Goal: Task Accomplishment & Management: Manage account settings

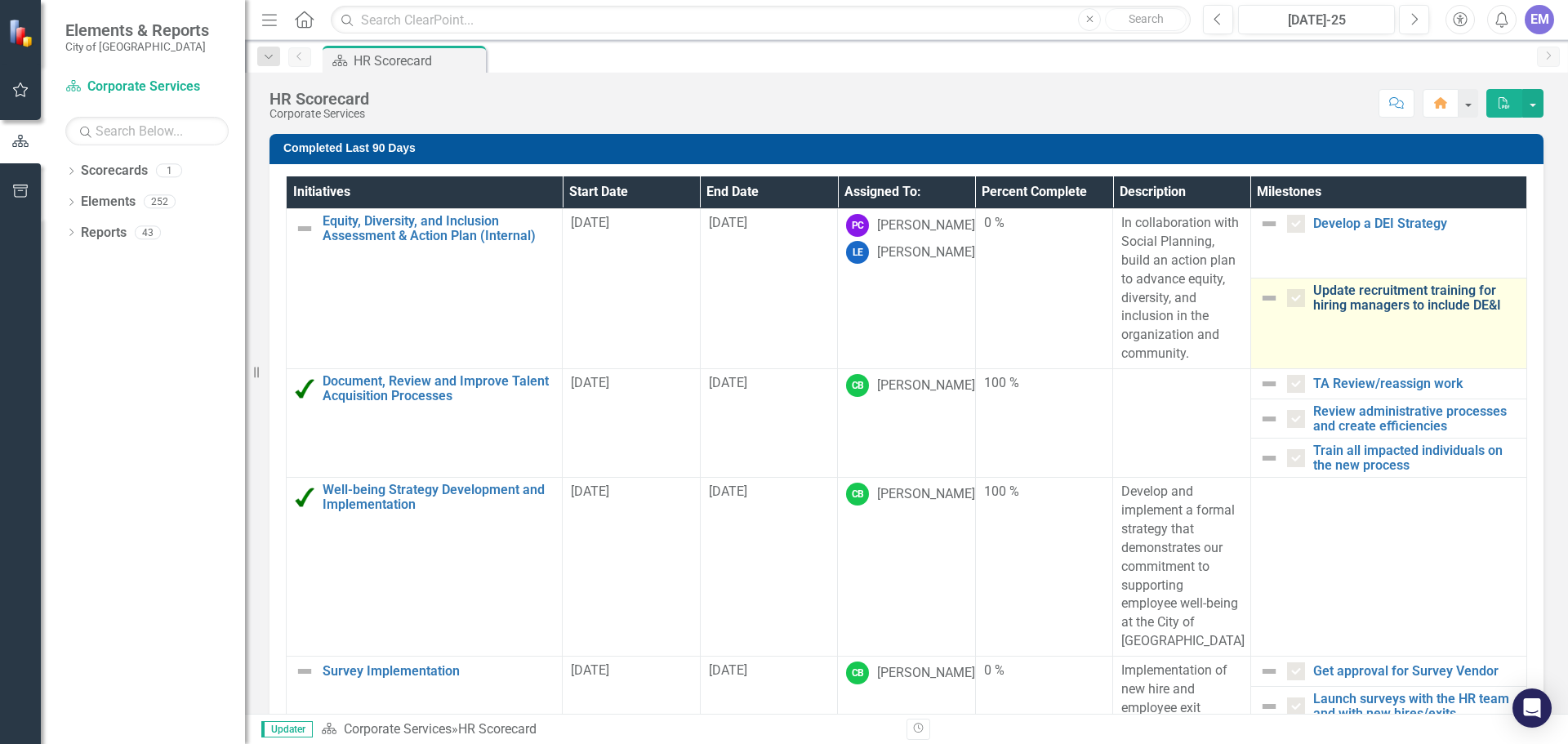
scroll to position [60, 0]
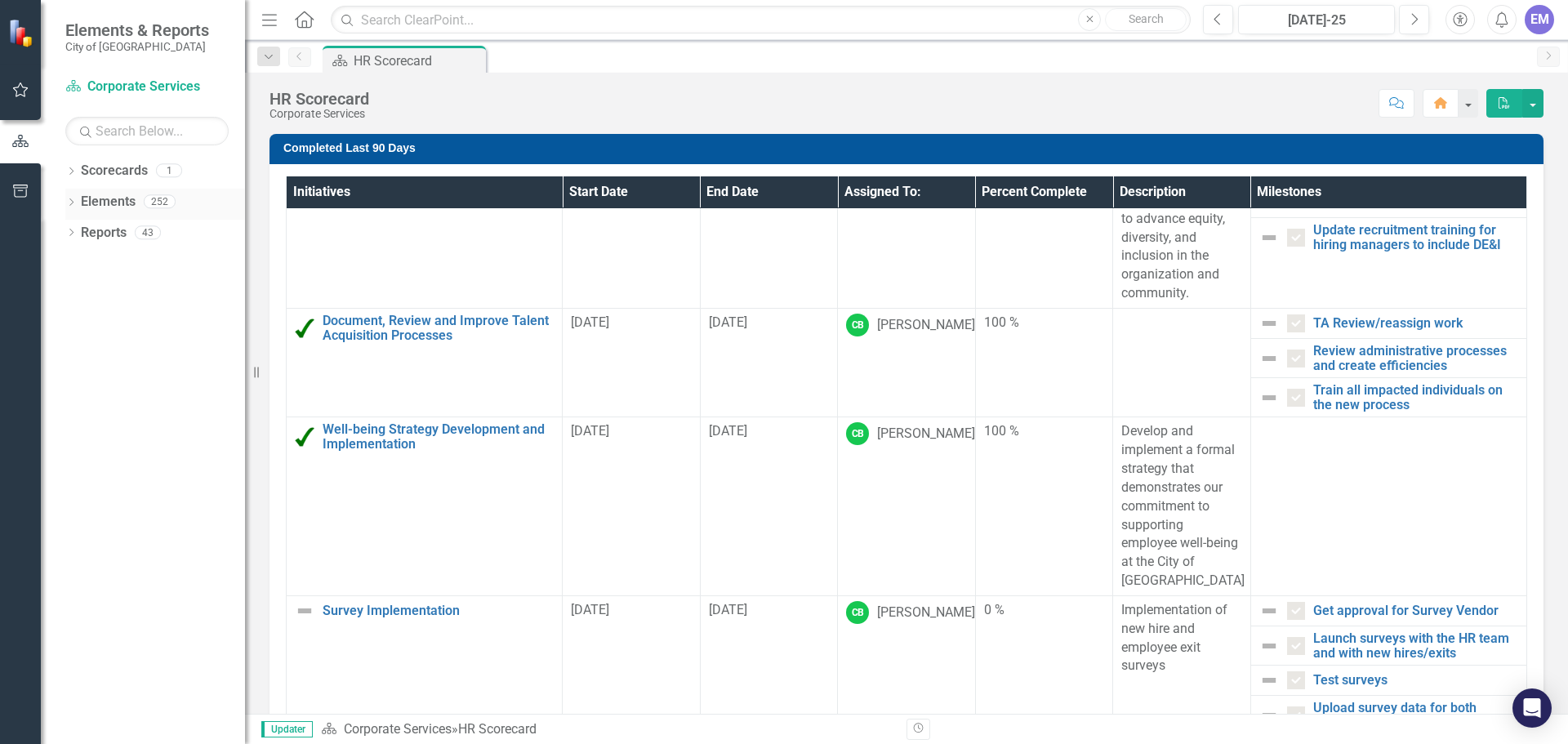
click at [91, 202] on link "Elements" at bounding box center [108, 201] width 55 height 18
click at [103, 202] on link "Elements" at bounding box center [108, 201] width 55 height 18
drag, startPoint x: 103, startPoint y: 202, endPoint x: 82, endPoint y: 200, distance: 21.1
click at [82, 200] on link "Elements" at bounding box center [108, 201] width 55 height 18
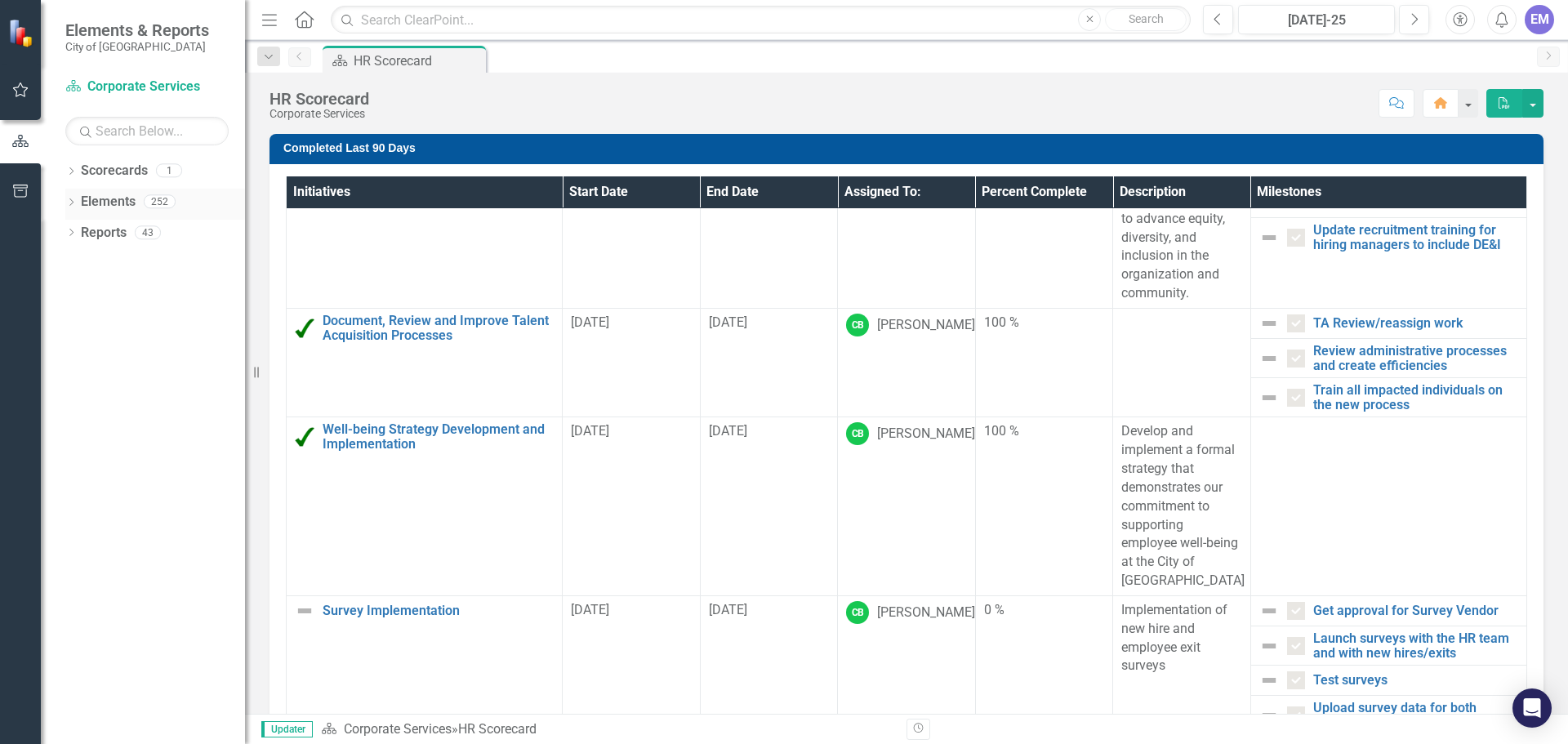
click at [70, 201] on icon "Dropdown" at bounding box center [72, 203] width 12 height 9
click at [136, 235] on link "Objective Objectives" at bounding box center [131, 232] width 83 height 18
click at [102, 237] on icon "Objective" at bounding box center [97, 232] width 16 height 14
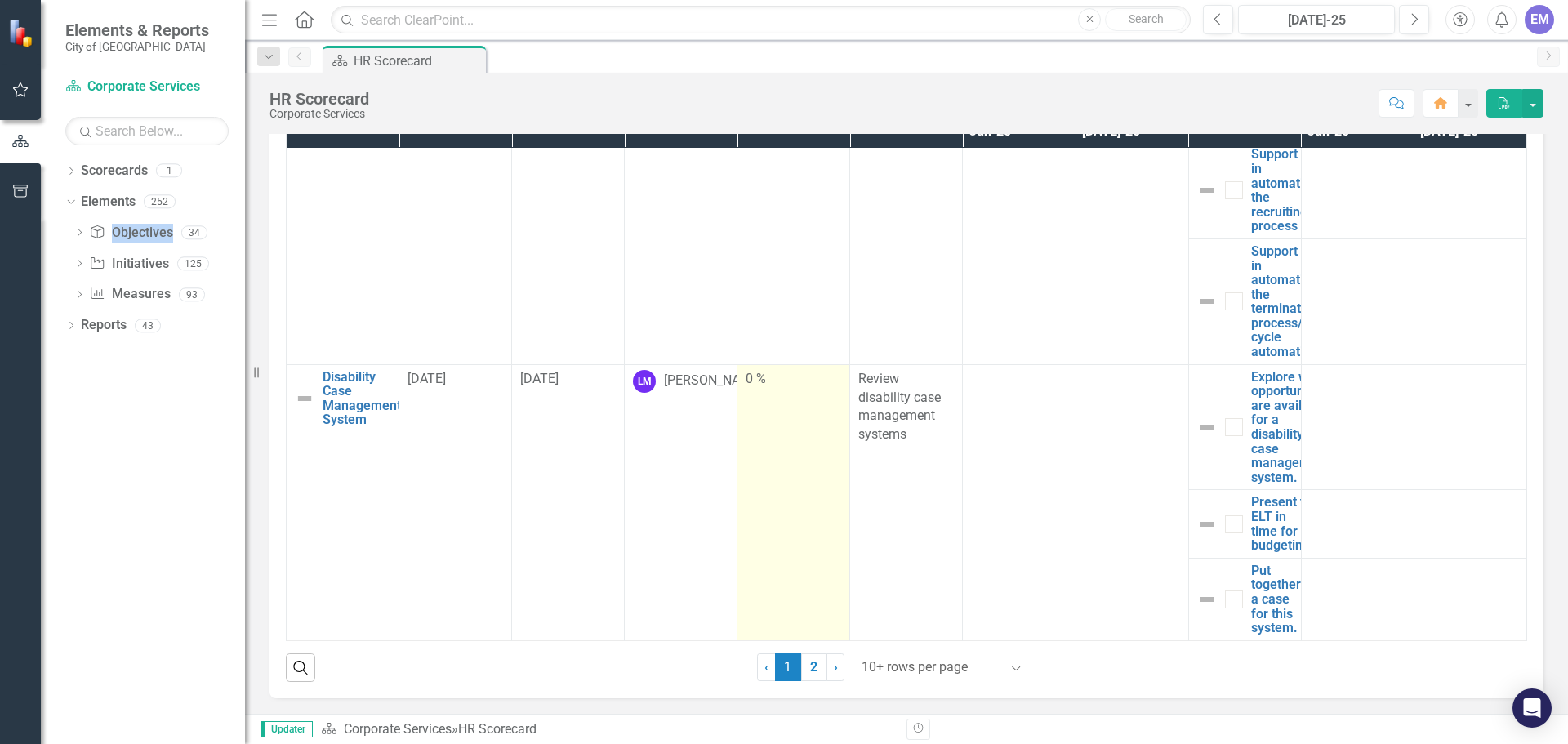
scroll to position [2128, 0]
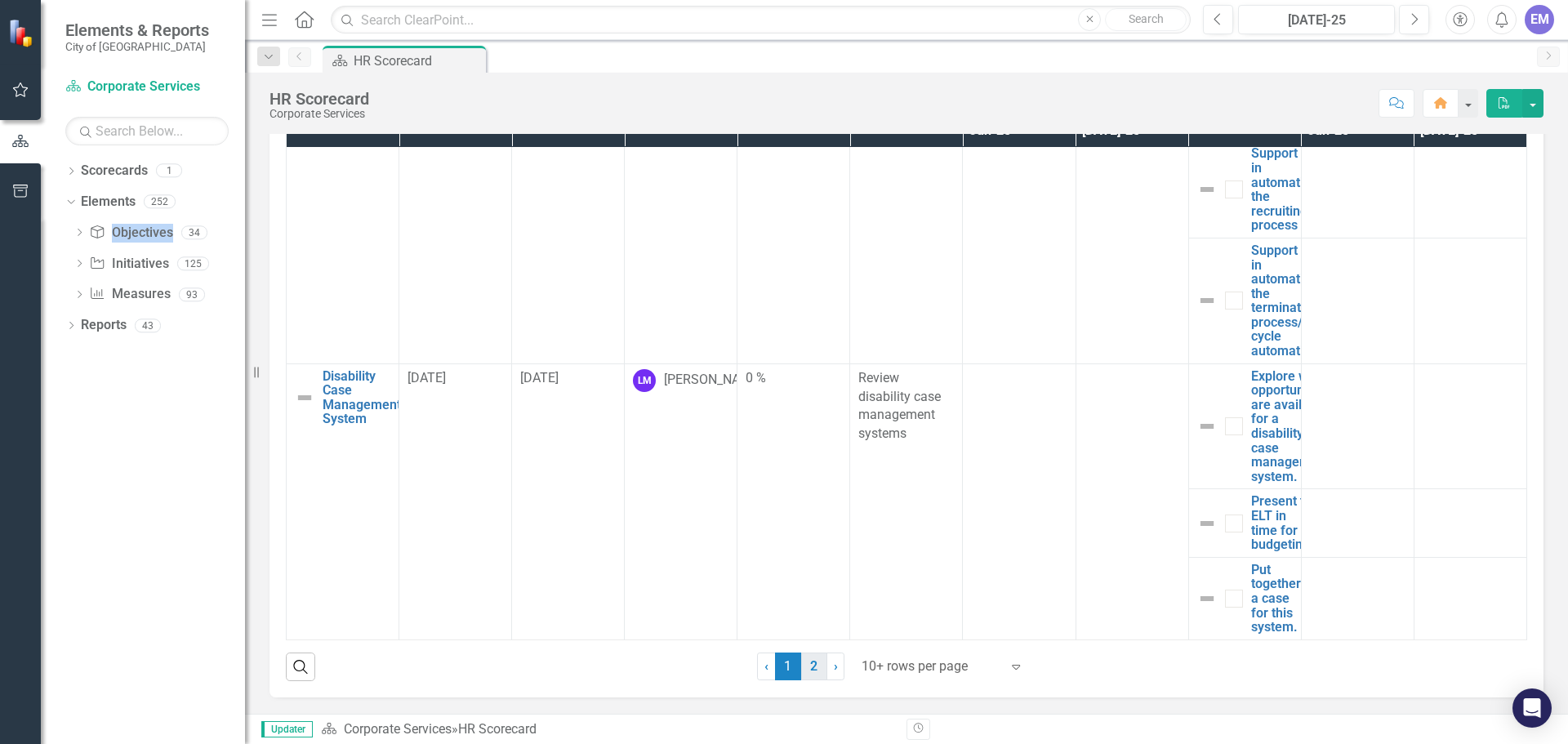
click at [803, 662] on link "2" at bounding box center [814, 666] width 26 height 28
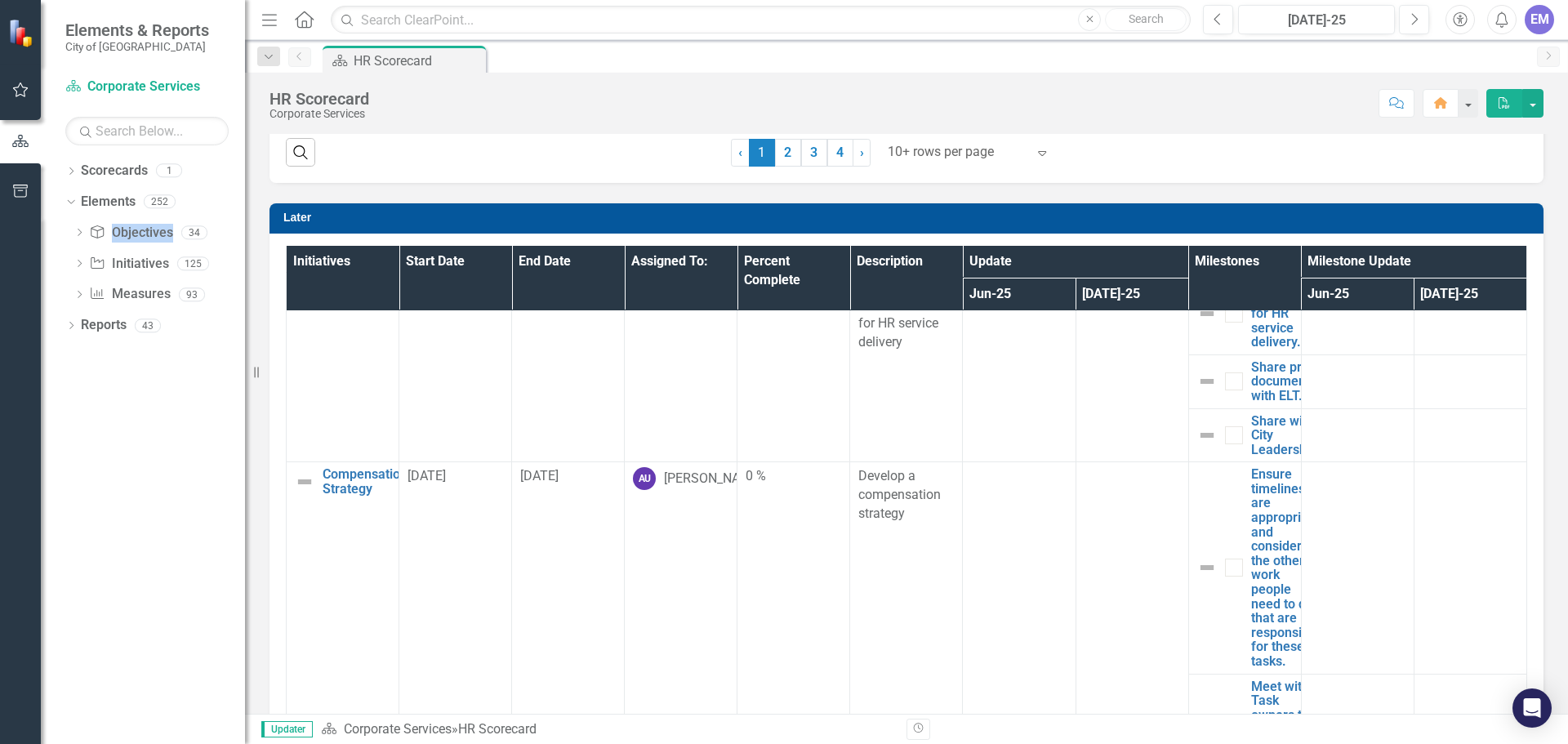
scroll to position [0, 0]
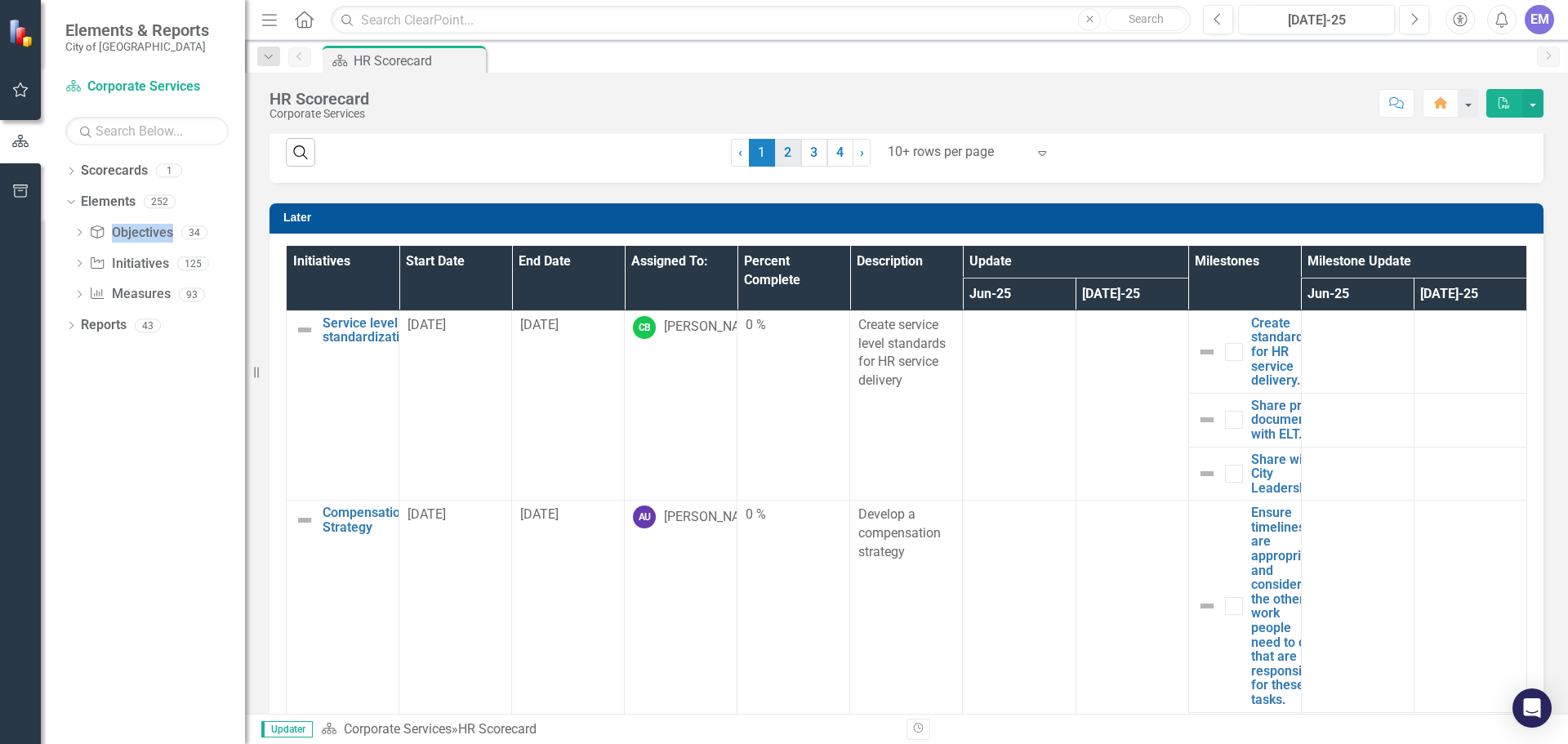
click at [781, 149] on link "2" at bounding box center [788, 152] width 26 height 28
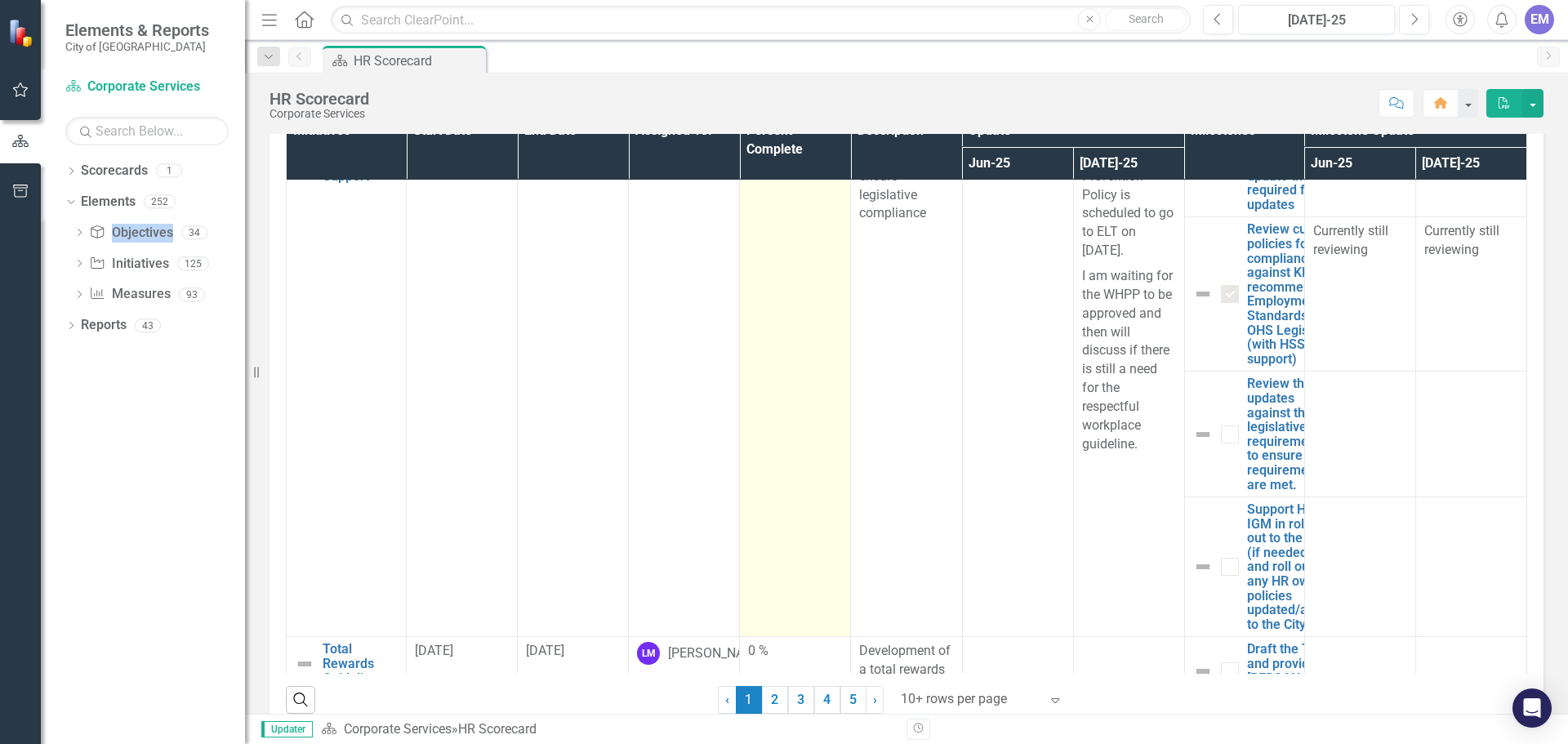
scroll to position [1101, 0]
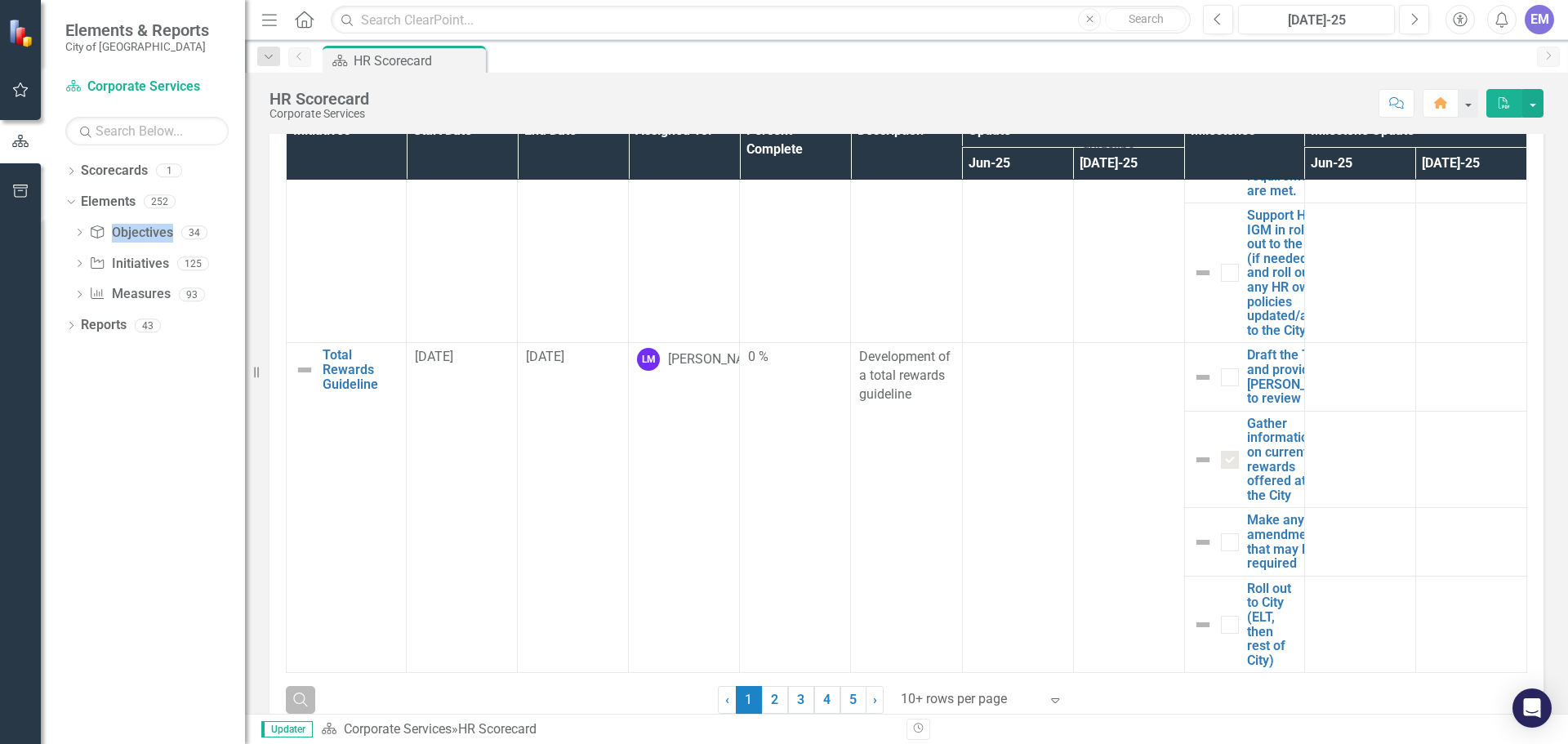
click at [298, 699] on icon "Search" at bounding box center [300, 699] width 18 height 15
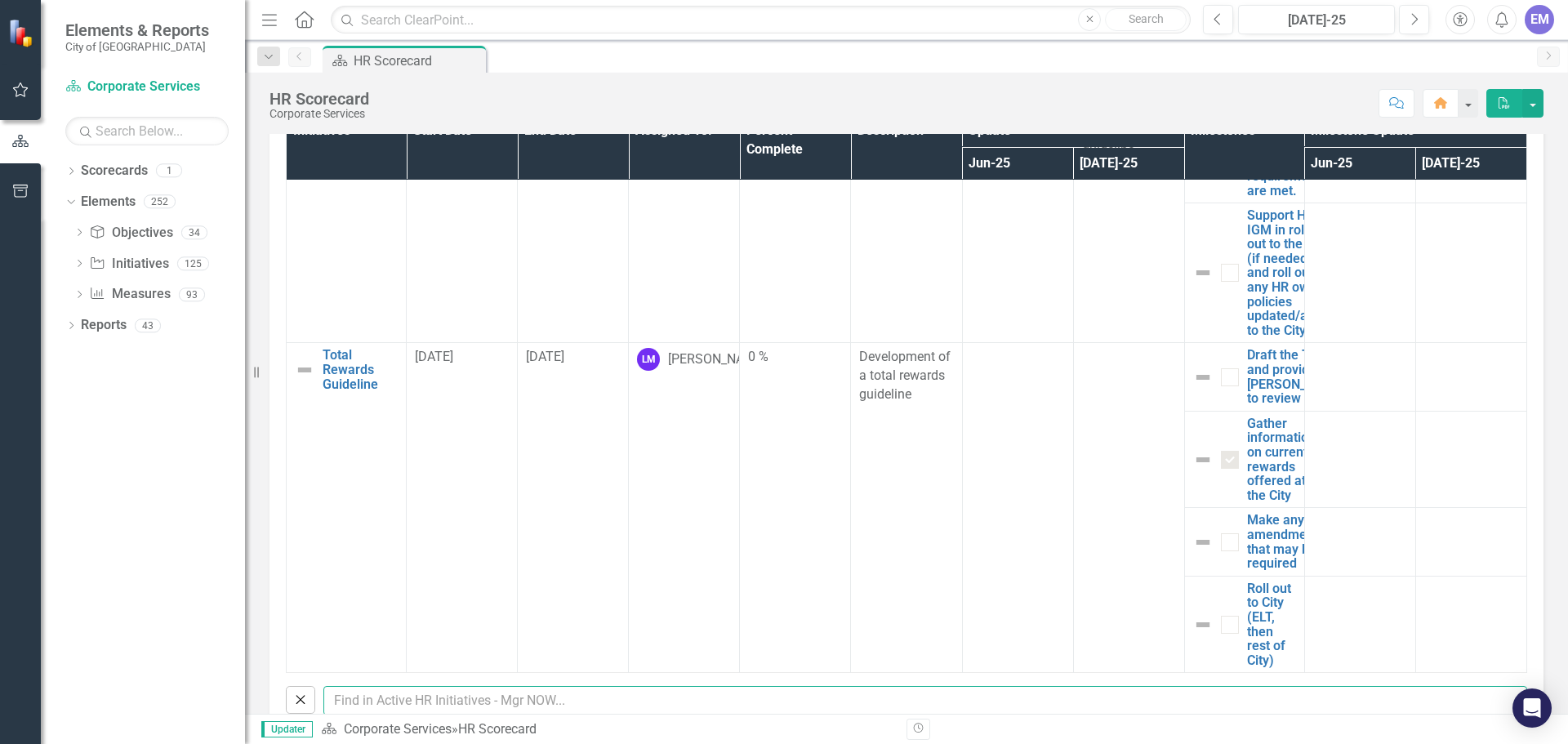
click at [379, 694] on input "text" at bounding box center [925, 700] width 1204 height 30
type input "ERin"
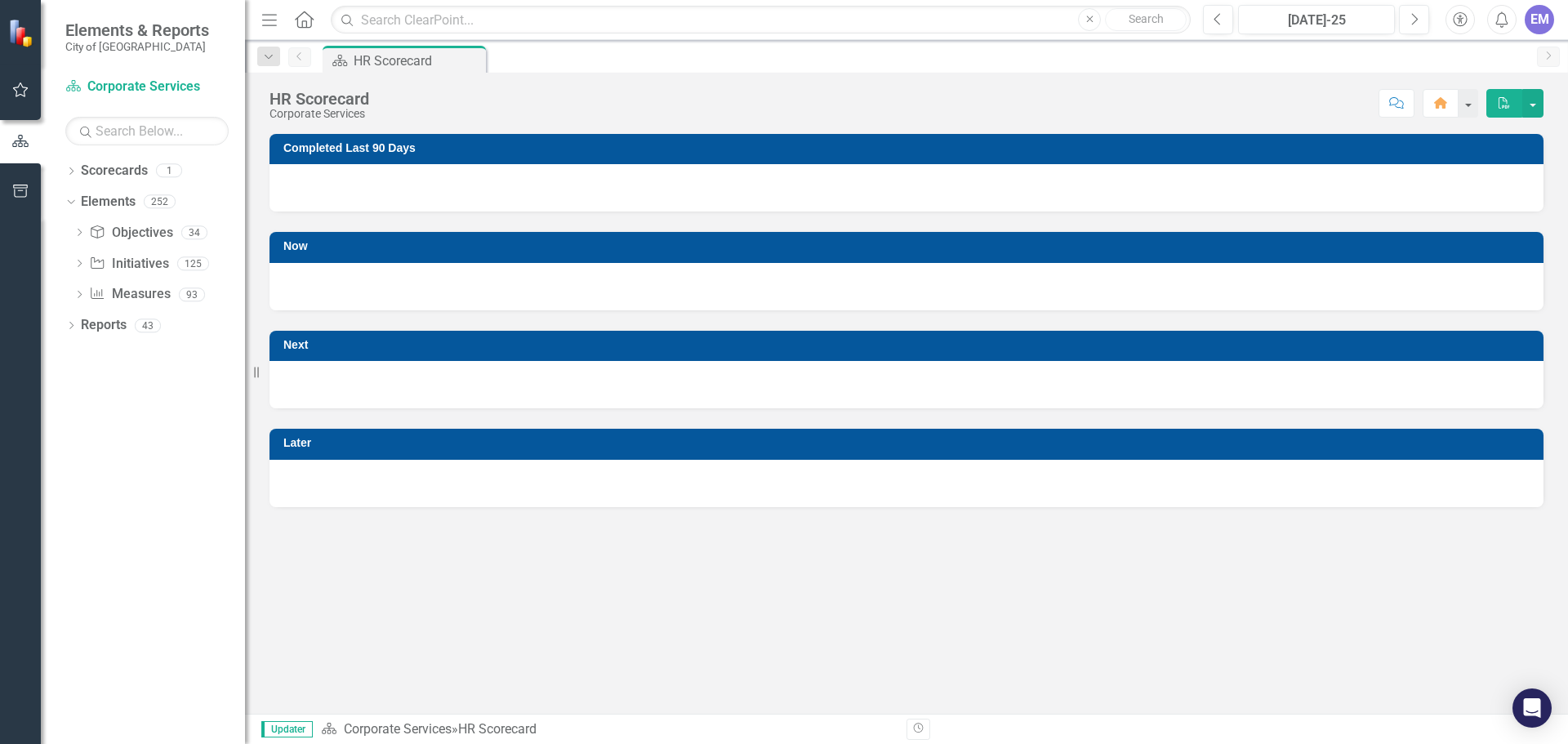
scroll to position [0, 0]
click at [129, 297] on link "Measure Measures" at bounding box center [130, 294] width 81 height 18
click at [76, 292] on icon "Dropdown" at bounding box center [79, 295] width 12 height 9
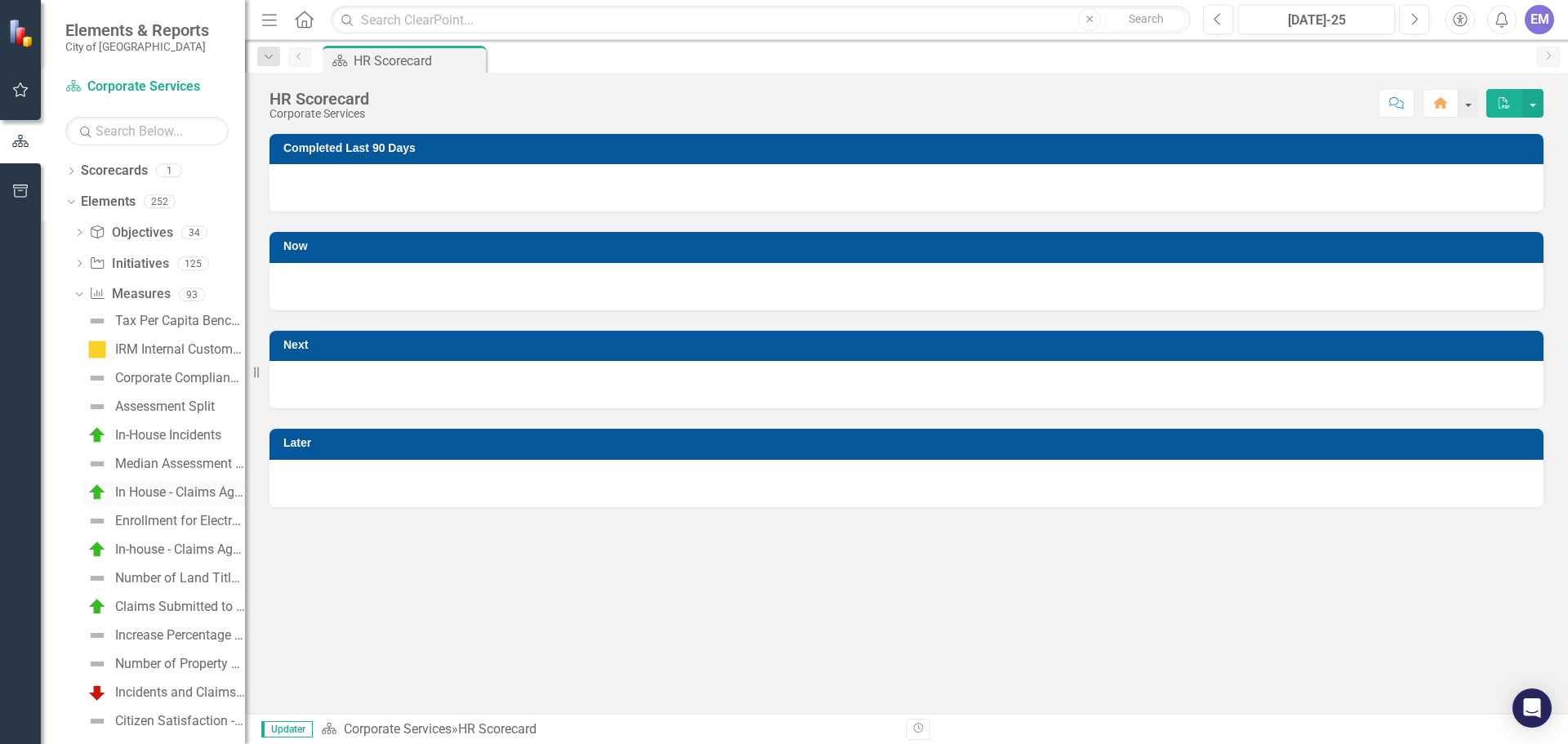
click at [175, 489] on div "In House - Claims Against CoA" at bounding box center [180, 491] width 130 height 15
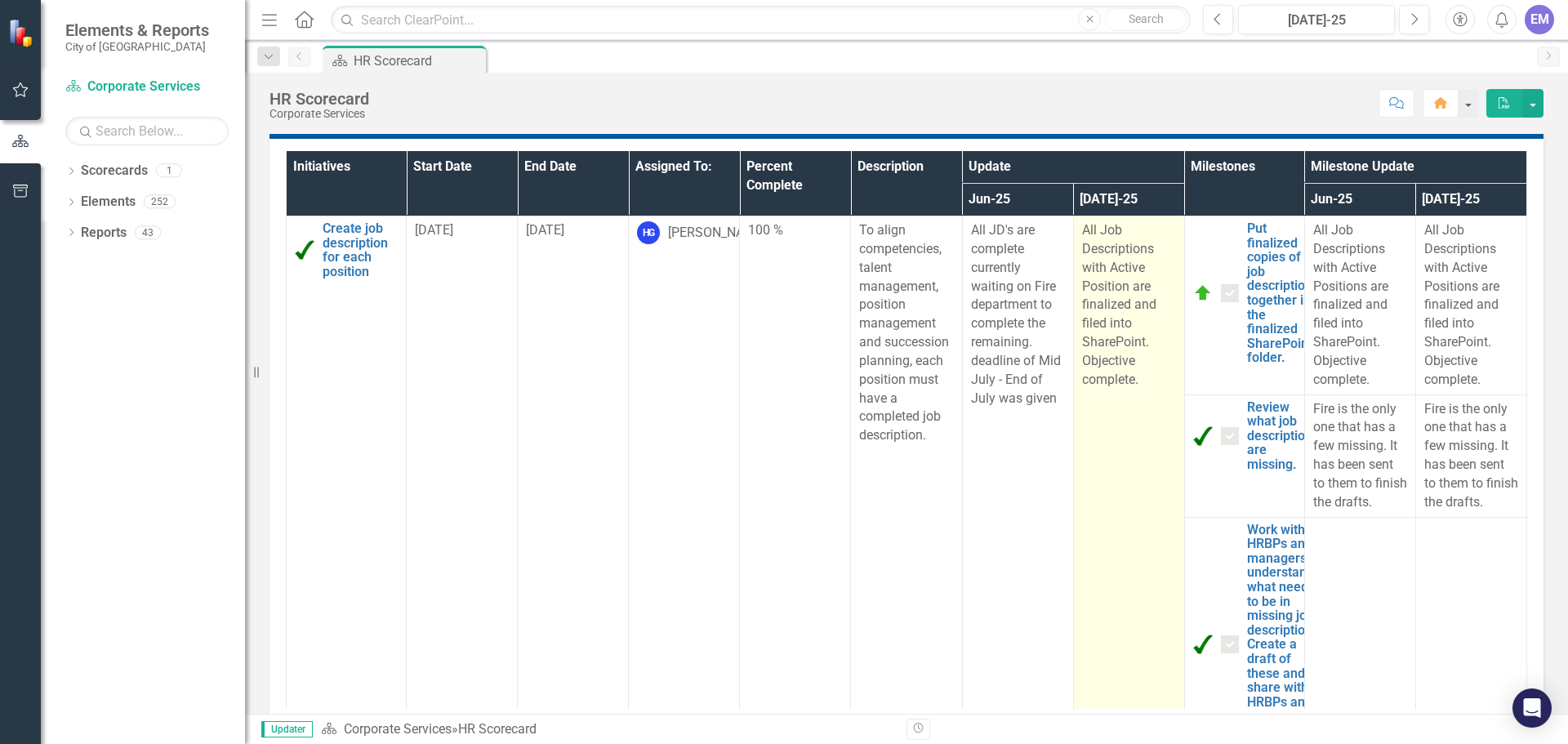
scroll to position [817, 0]
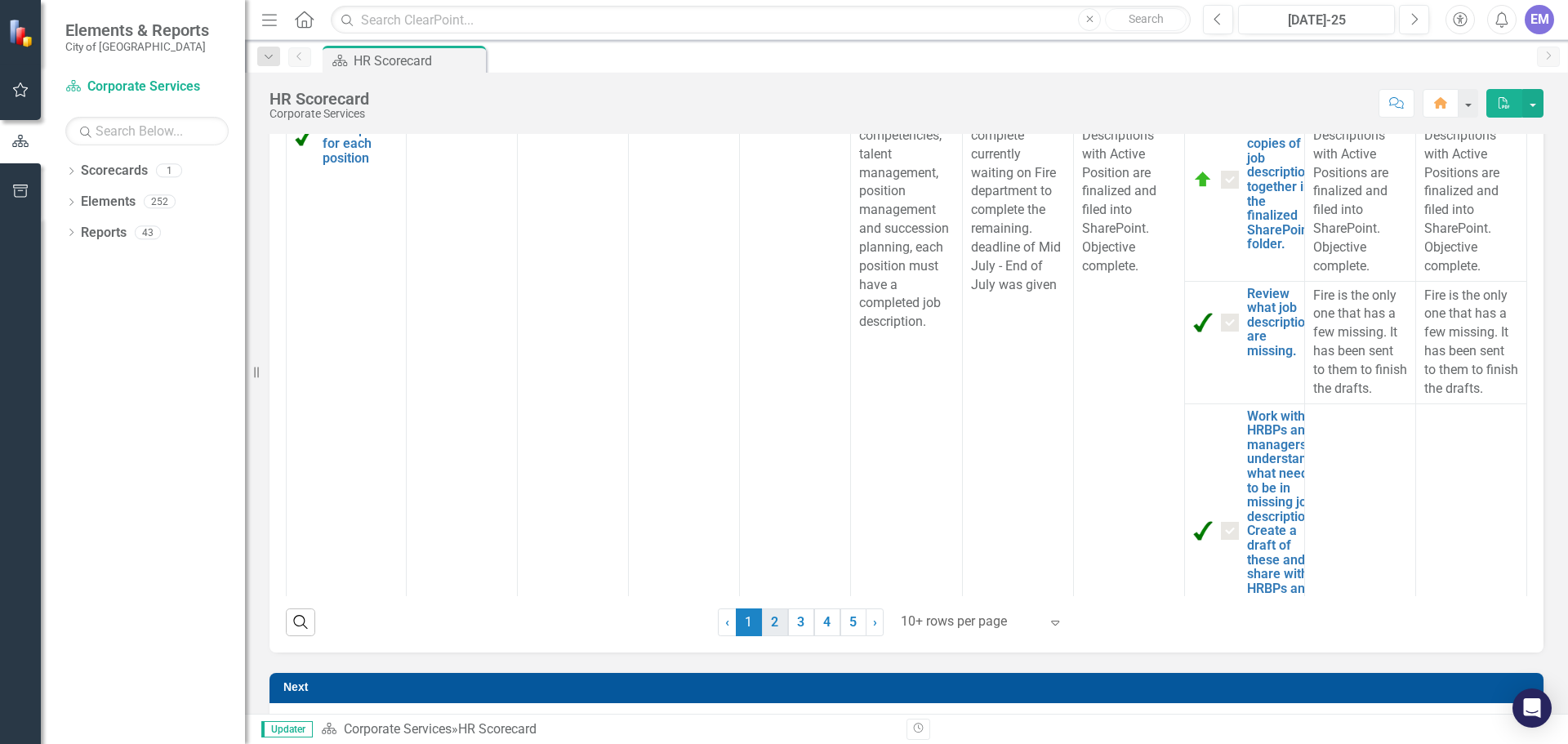
click at [769, 620] on link "2" at bounding box center [774, 622] width 26 height 28
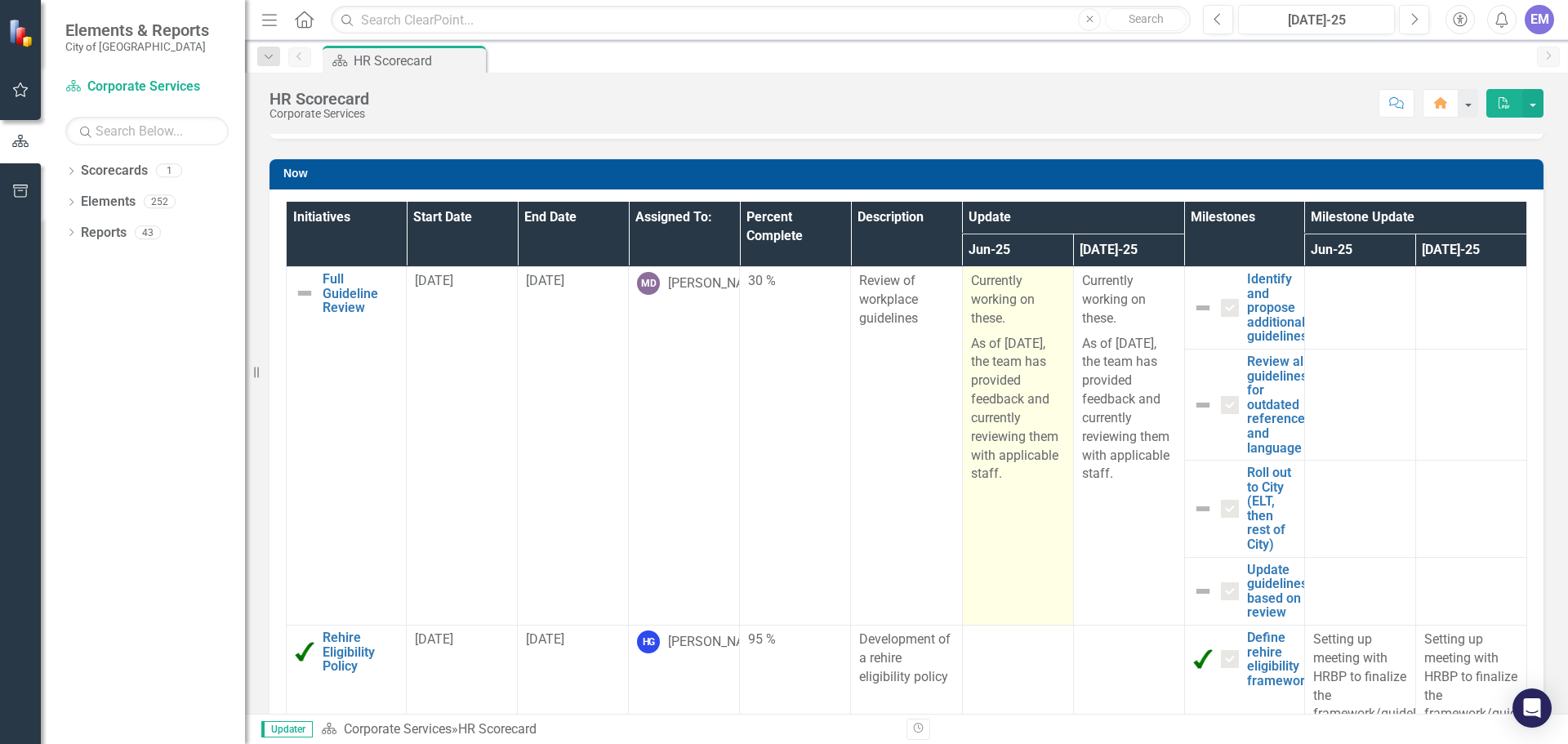
scroll to position [408, 0]
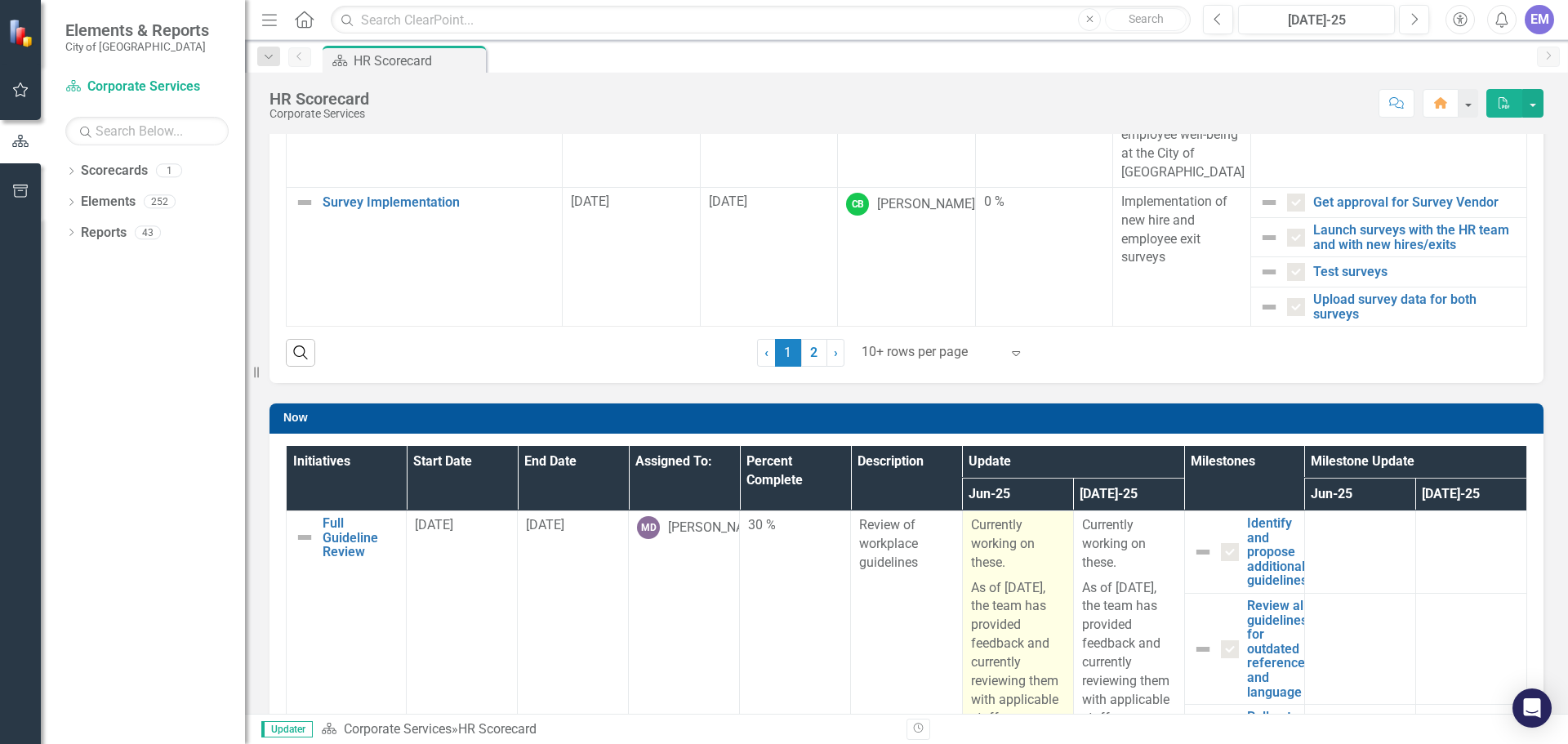
checkbox input "false"
checkbox input "true"
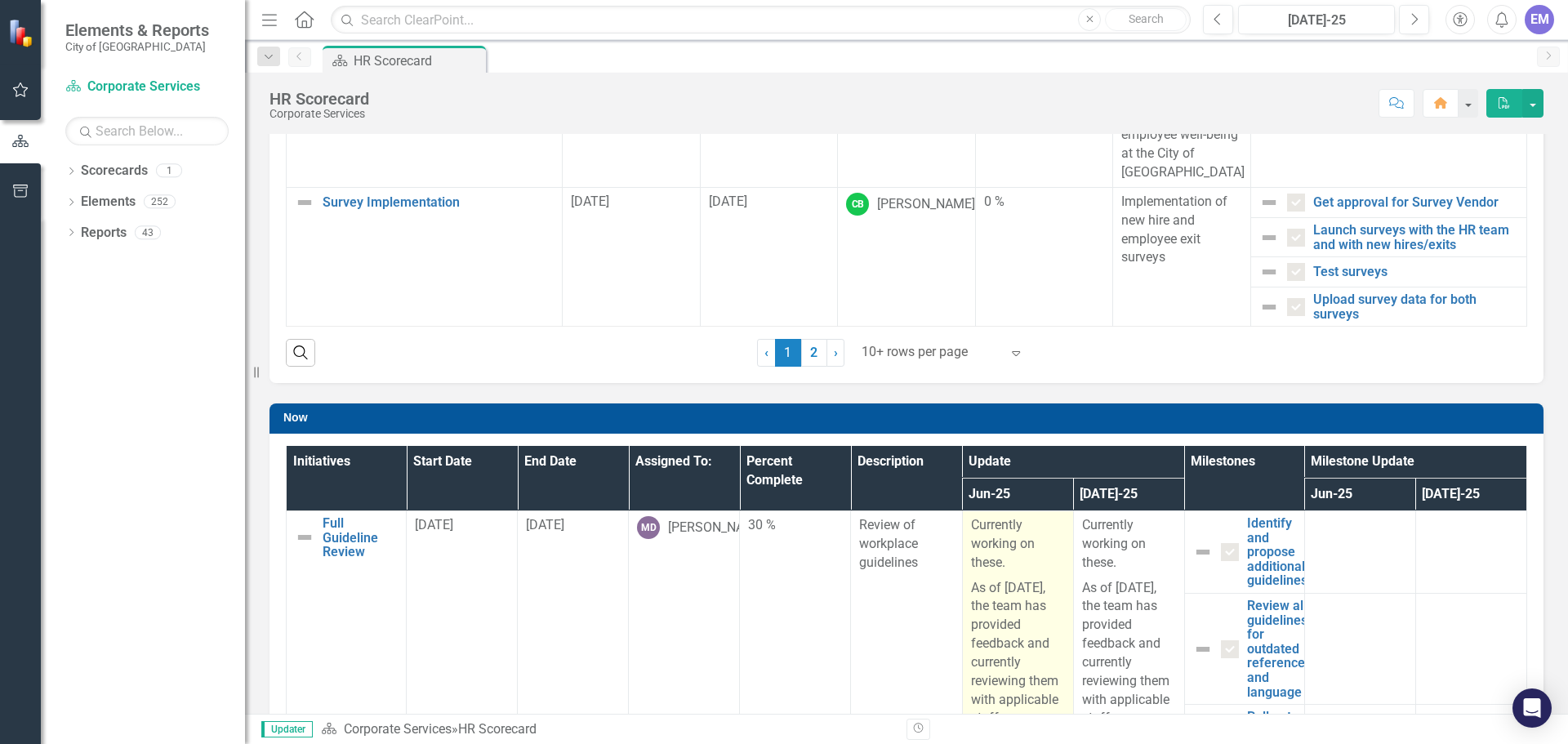
checkbox input "false"
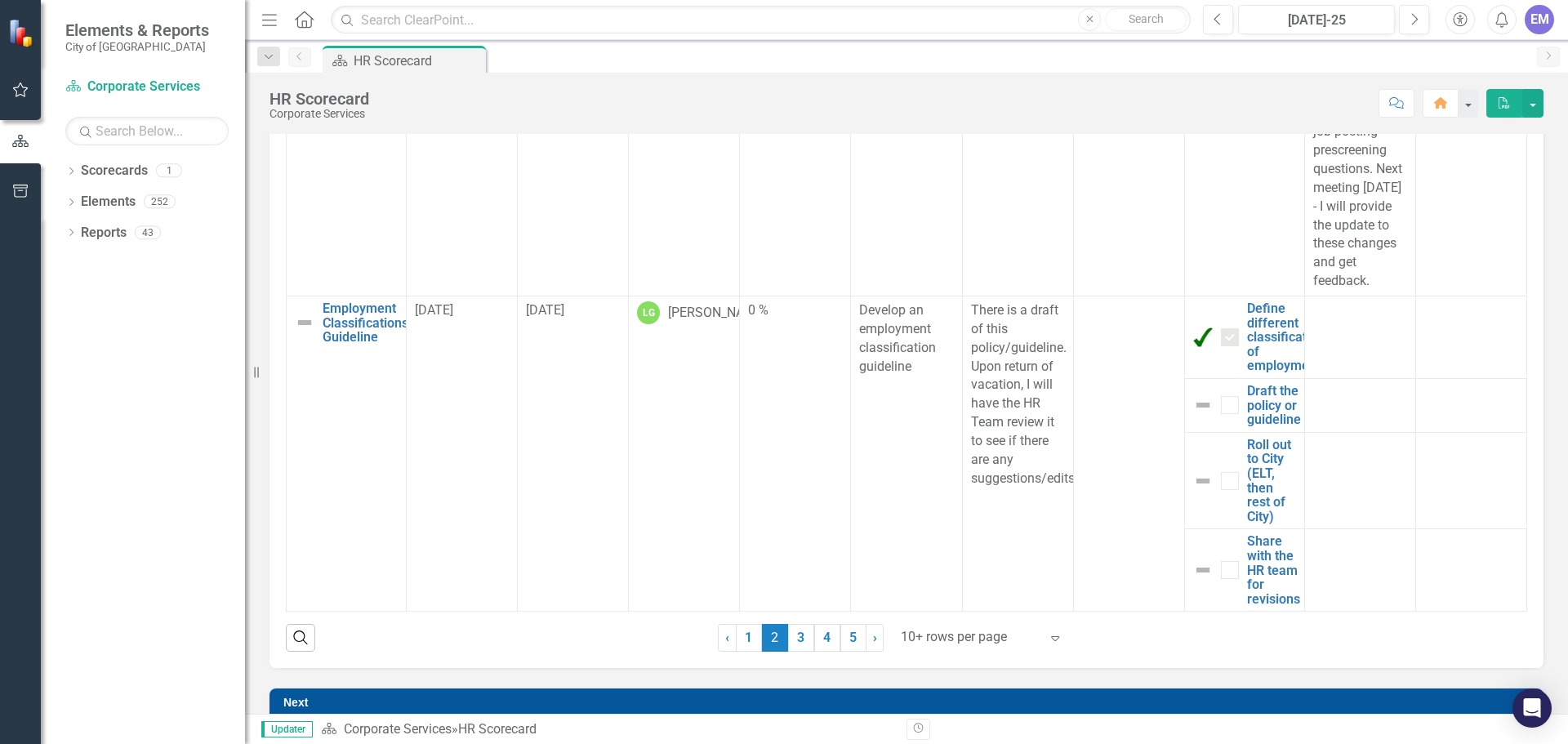
scroll to position [817, 0]
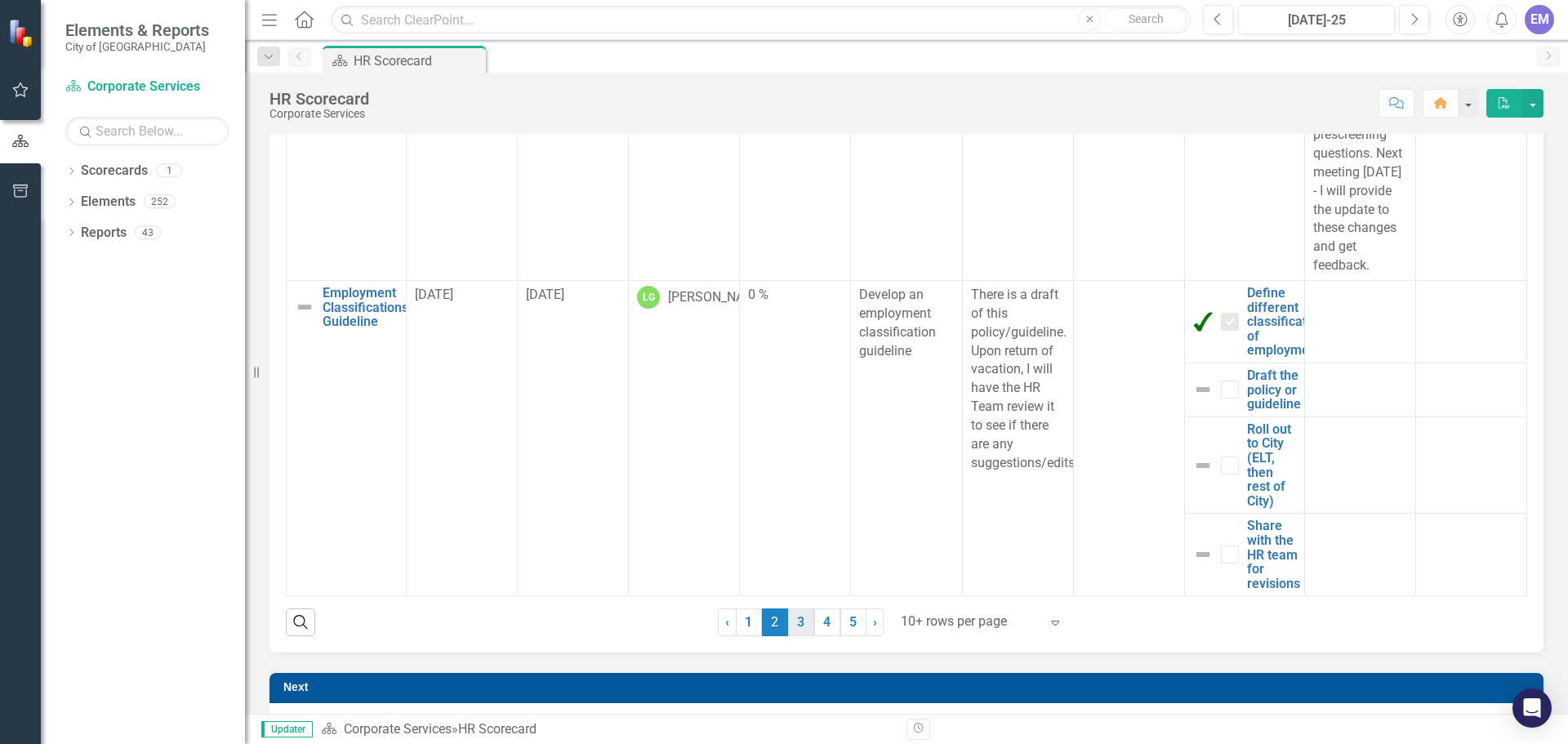
click at [791, 622] on link "3" at bounding box center [800, 622] width 26 height 28
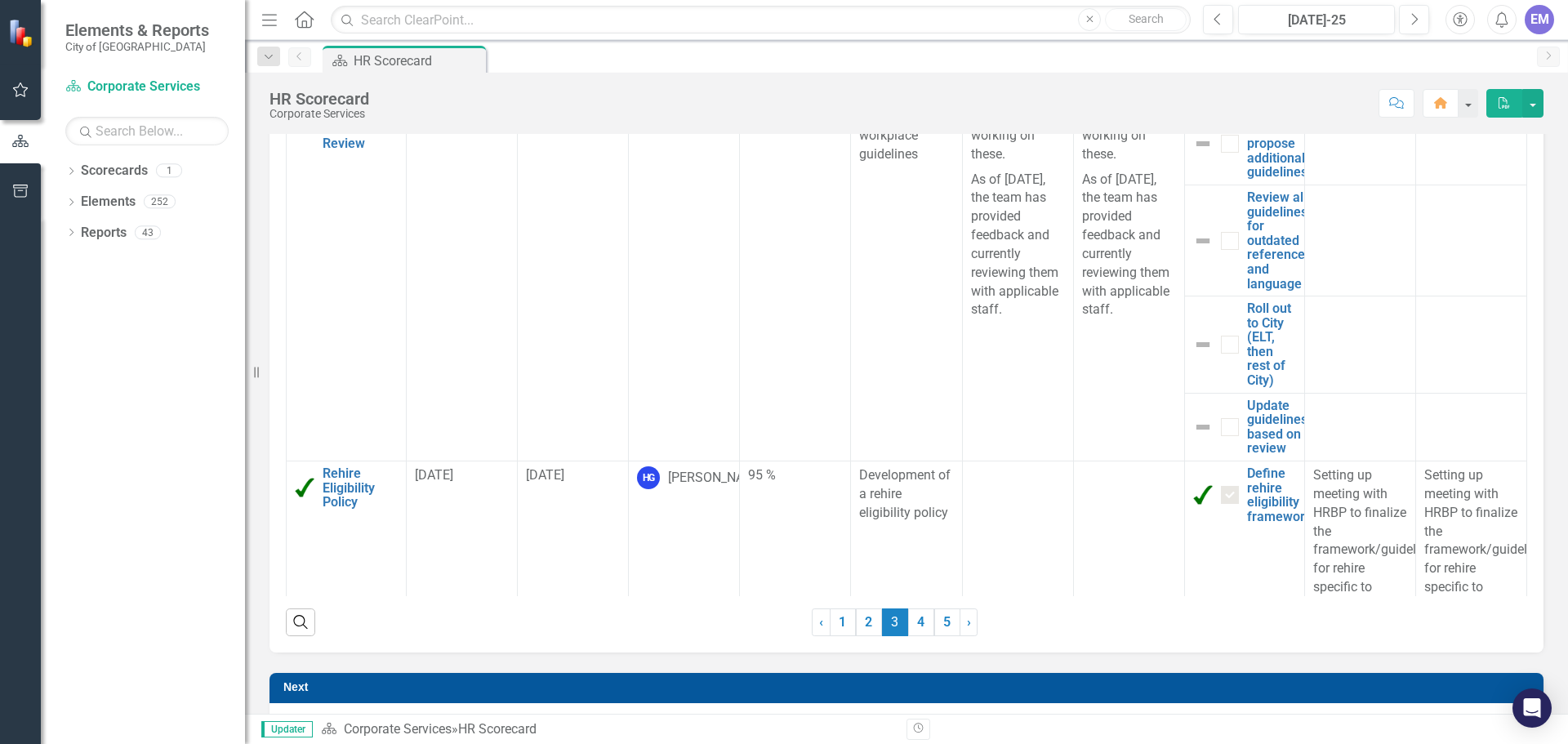
scroll to position [408, 0]
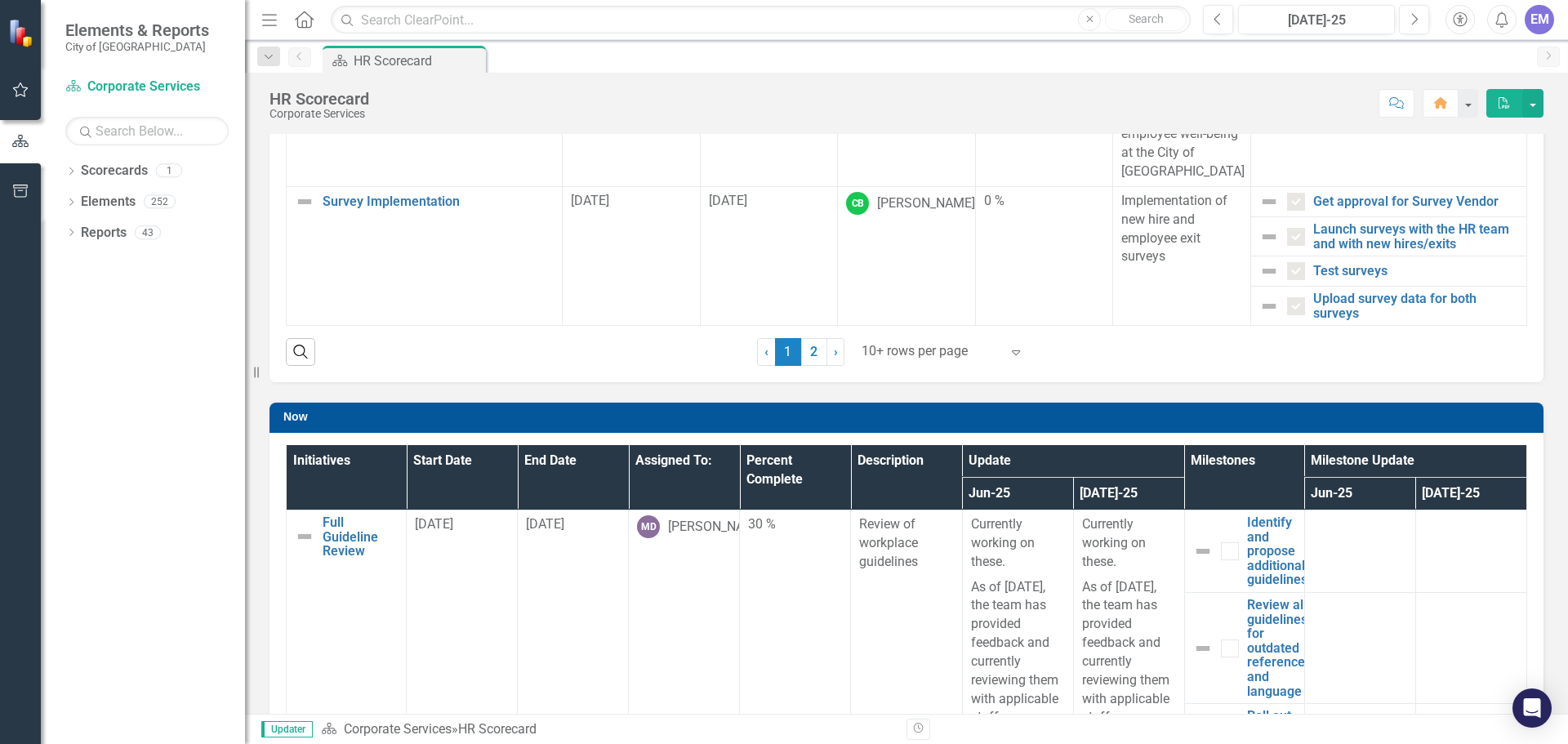
checkbox input "false"
checkbox input "true"
checkbox input "false"
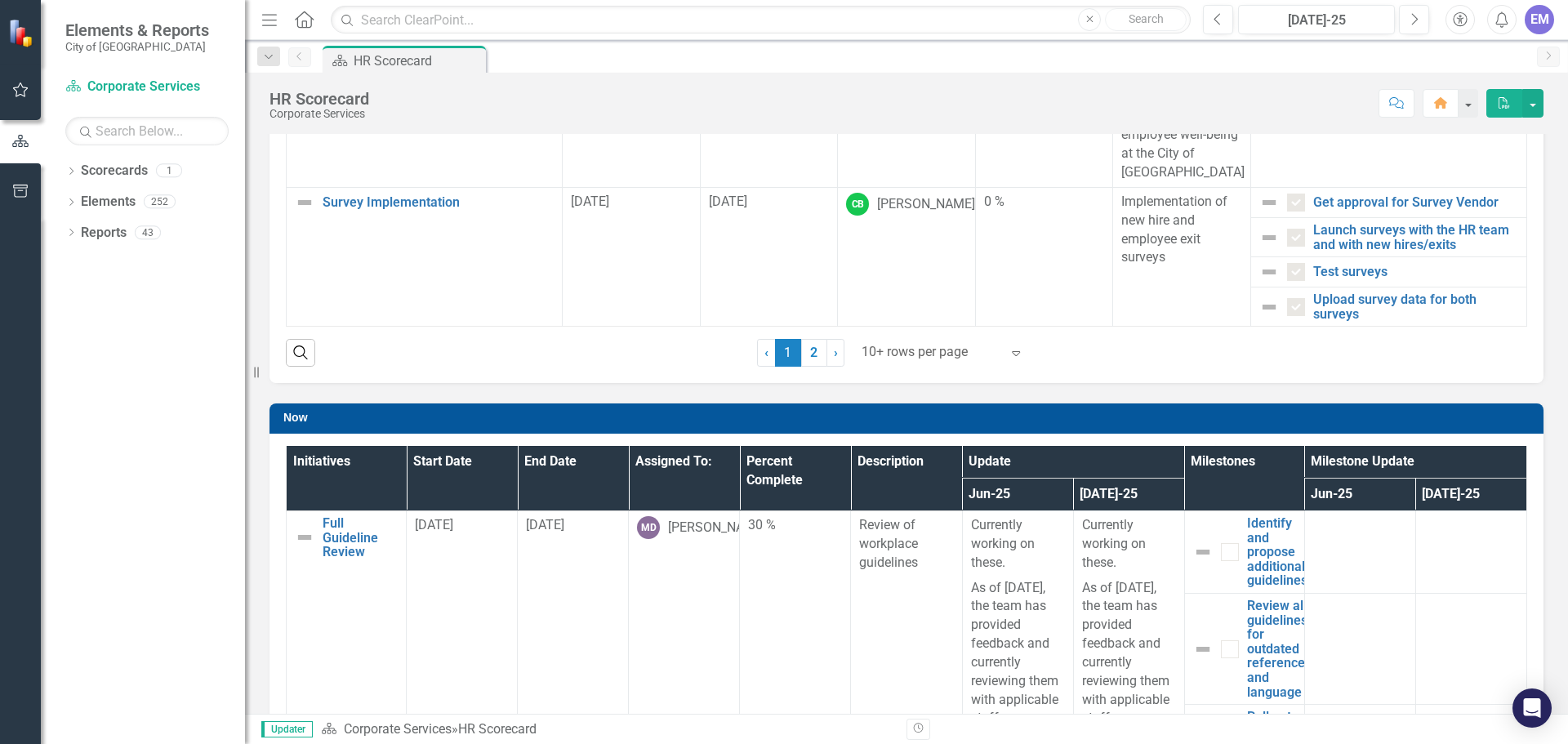
checkbox input "true"
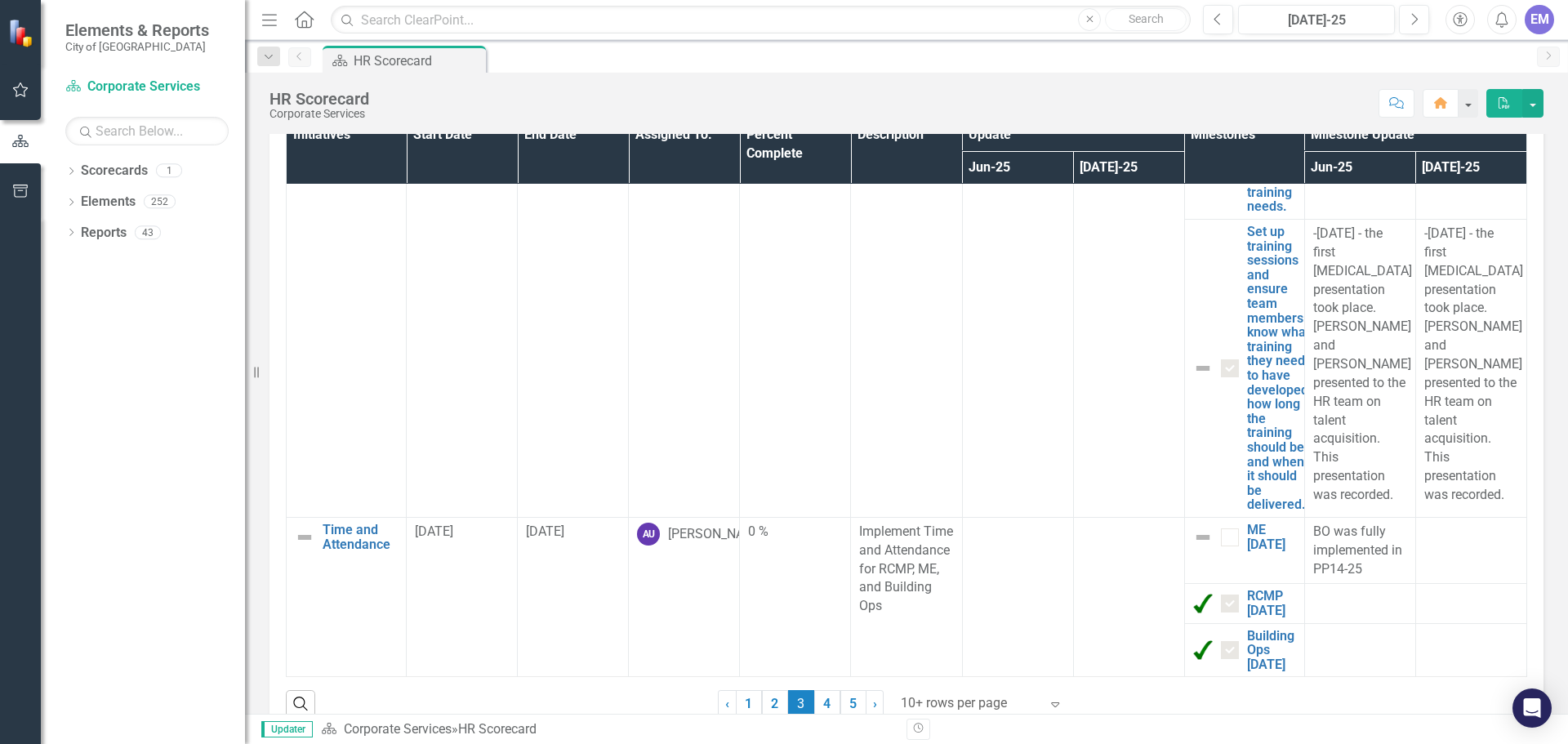
scroll to position [800, 0]
click at [825, 700] on link "4" at bounding box center [827, 703] width 26 height 28
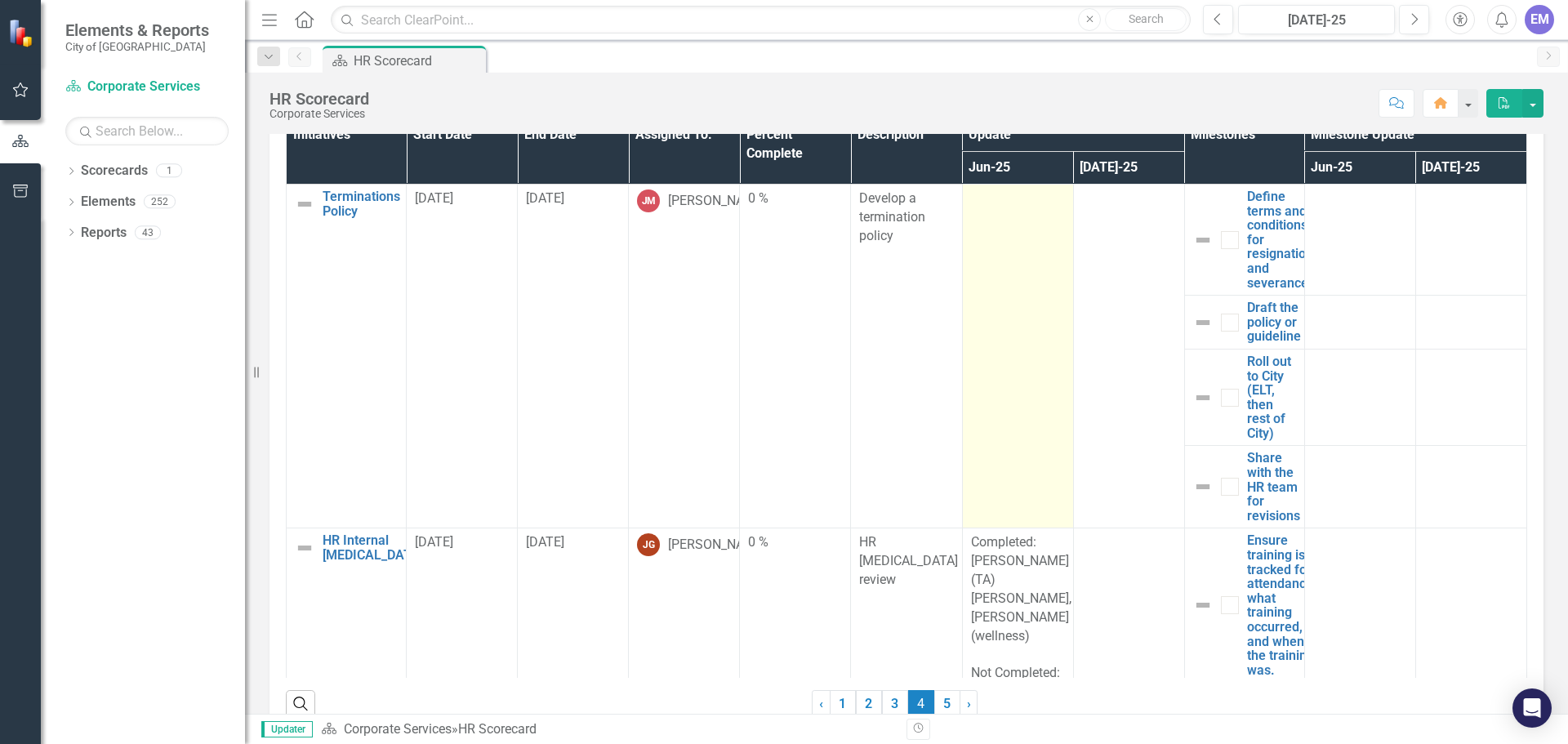
checkbox input "false"
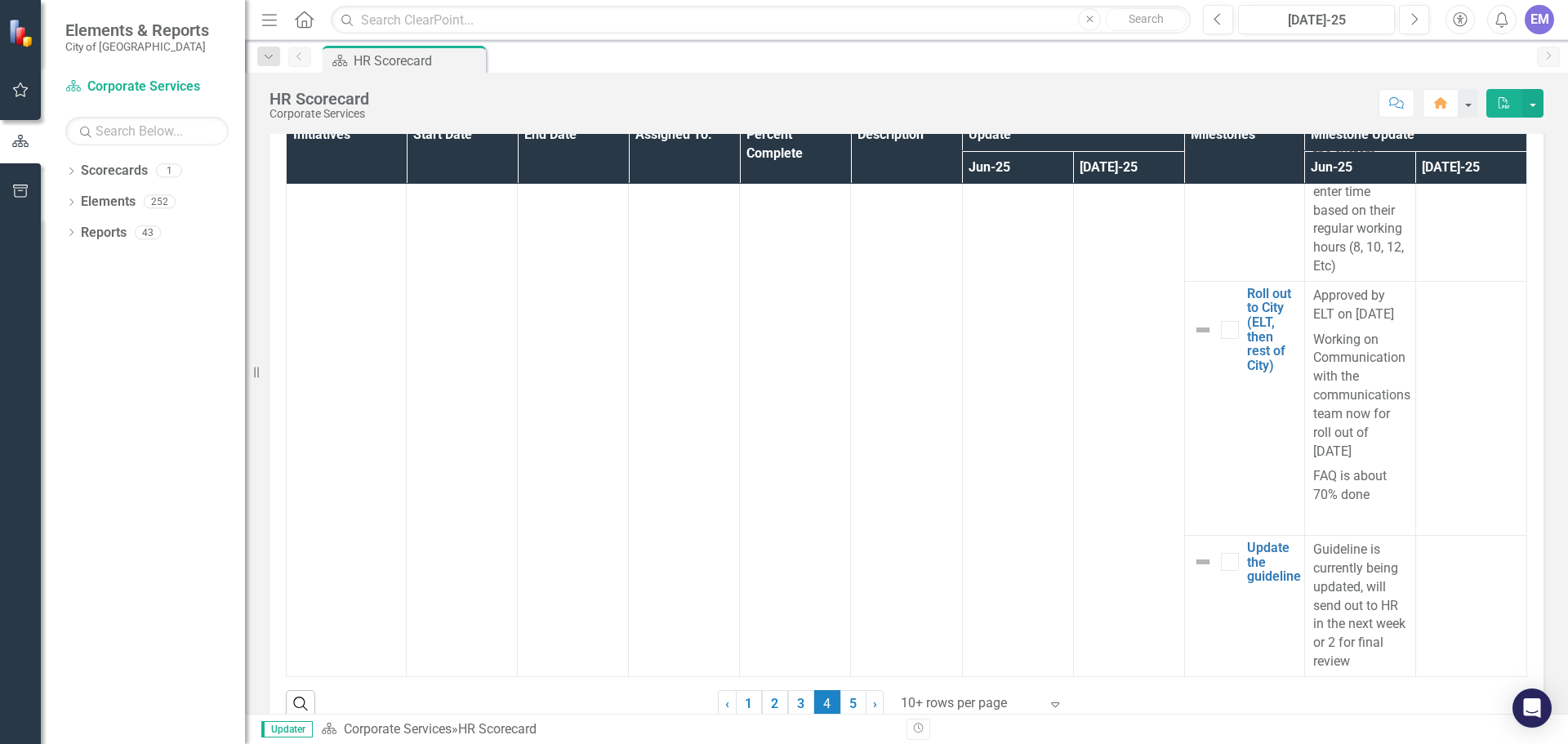
scroll to position [1931, 0]
click at [843, 703] on link "5" at bounding box center [853, 703] width 26 height 28
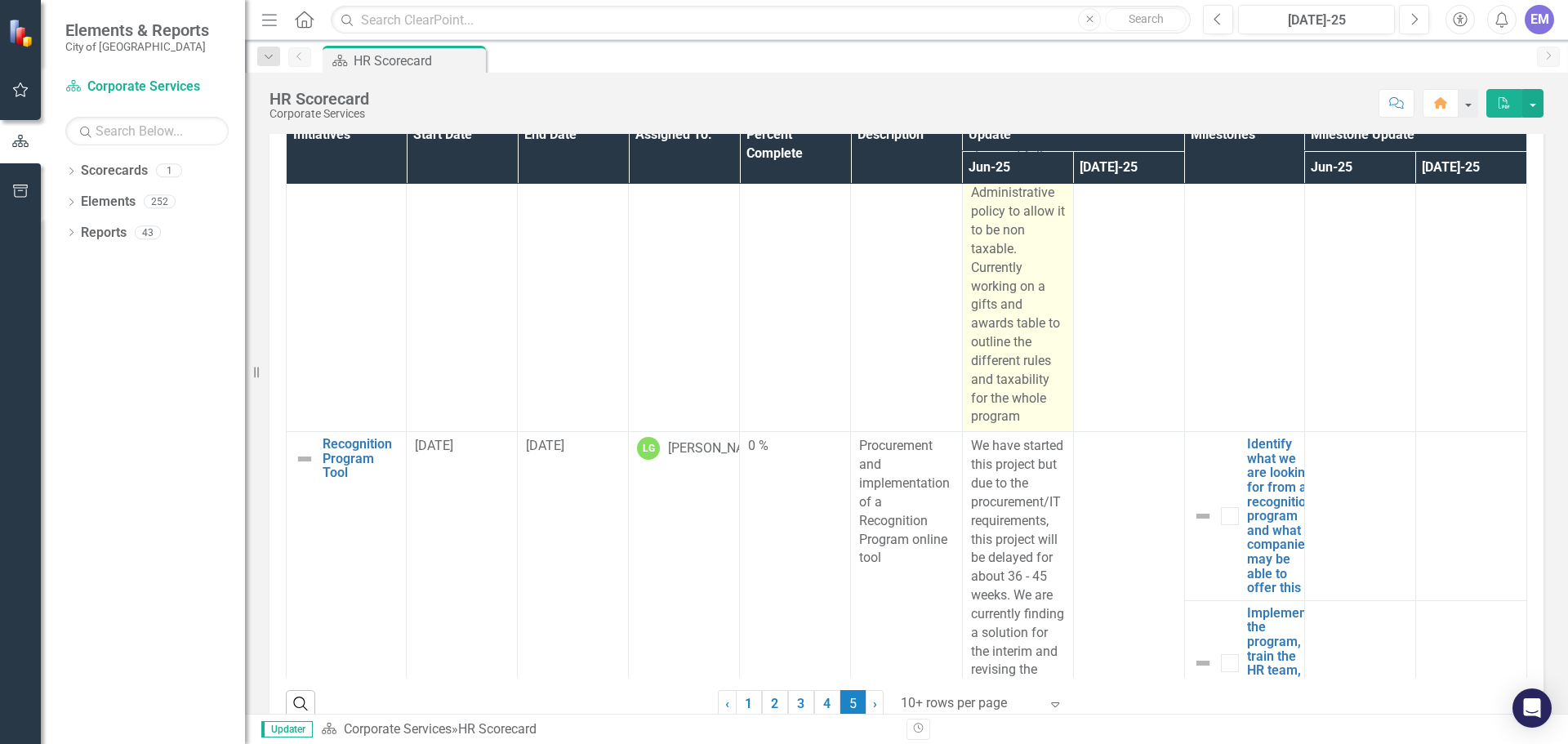
scroll to position [408, 0]
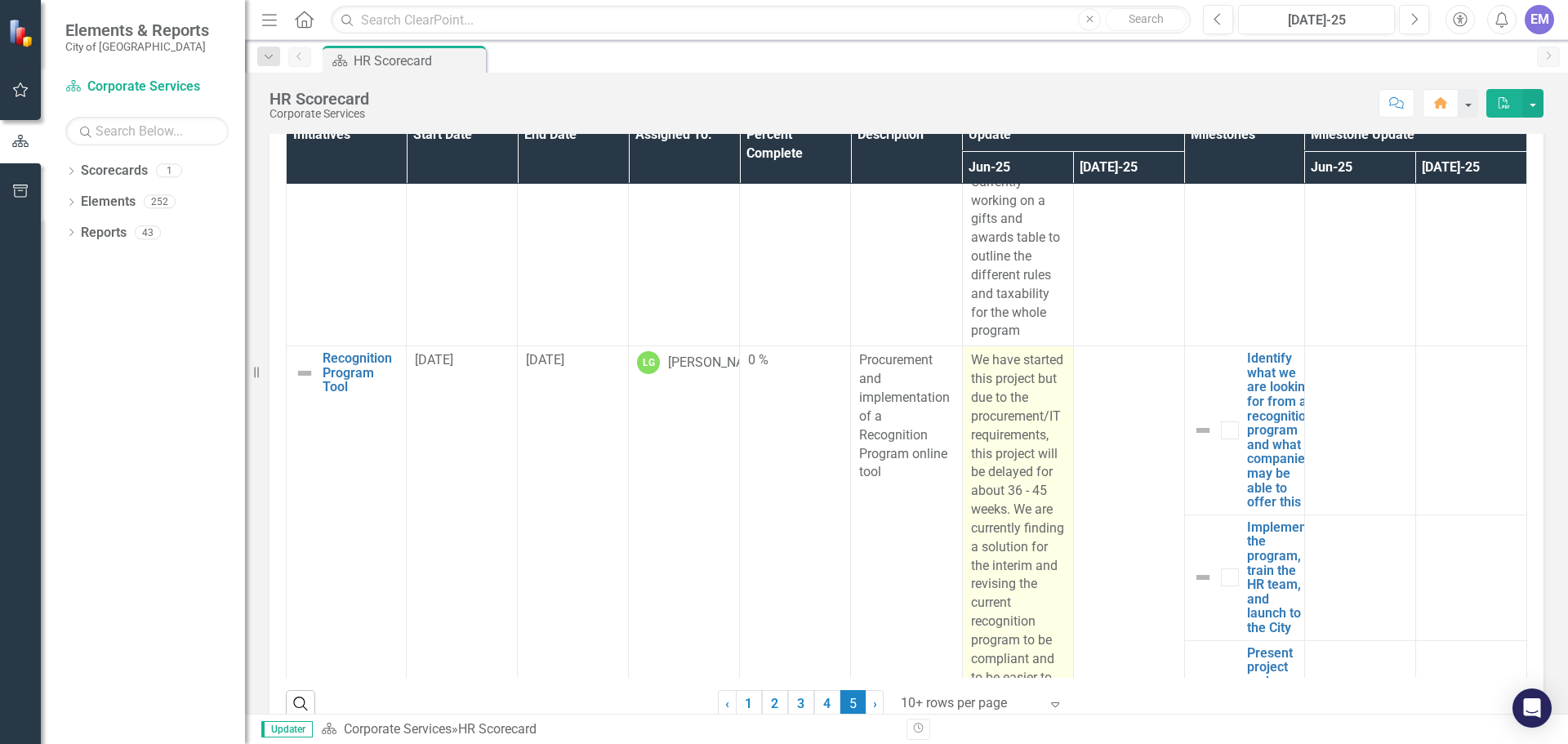
checkbox input "false"
checkbox input "true"
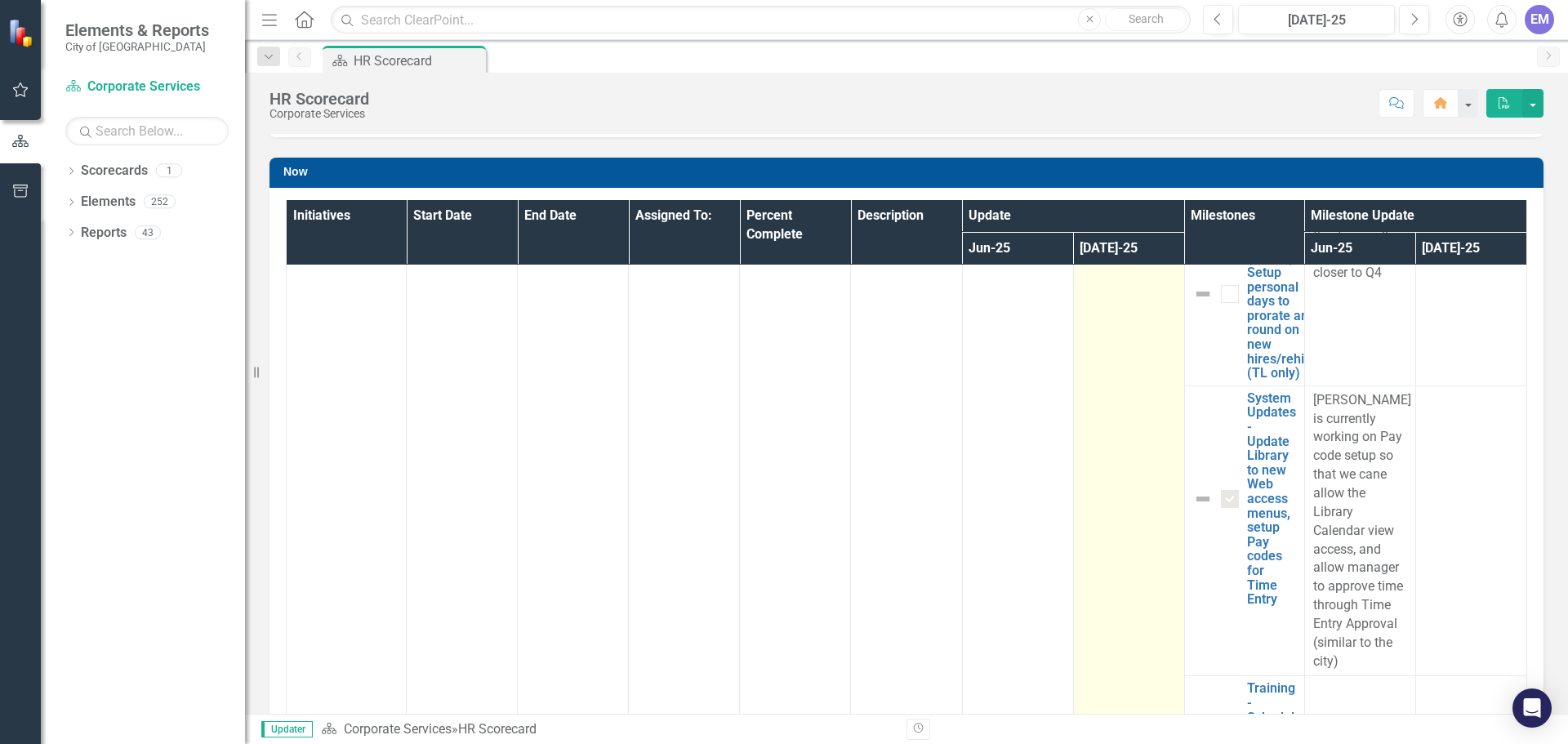
scroll to position [898, 0]
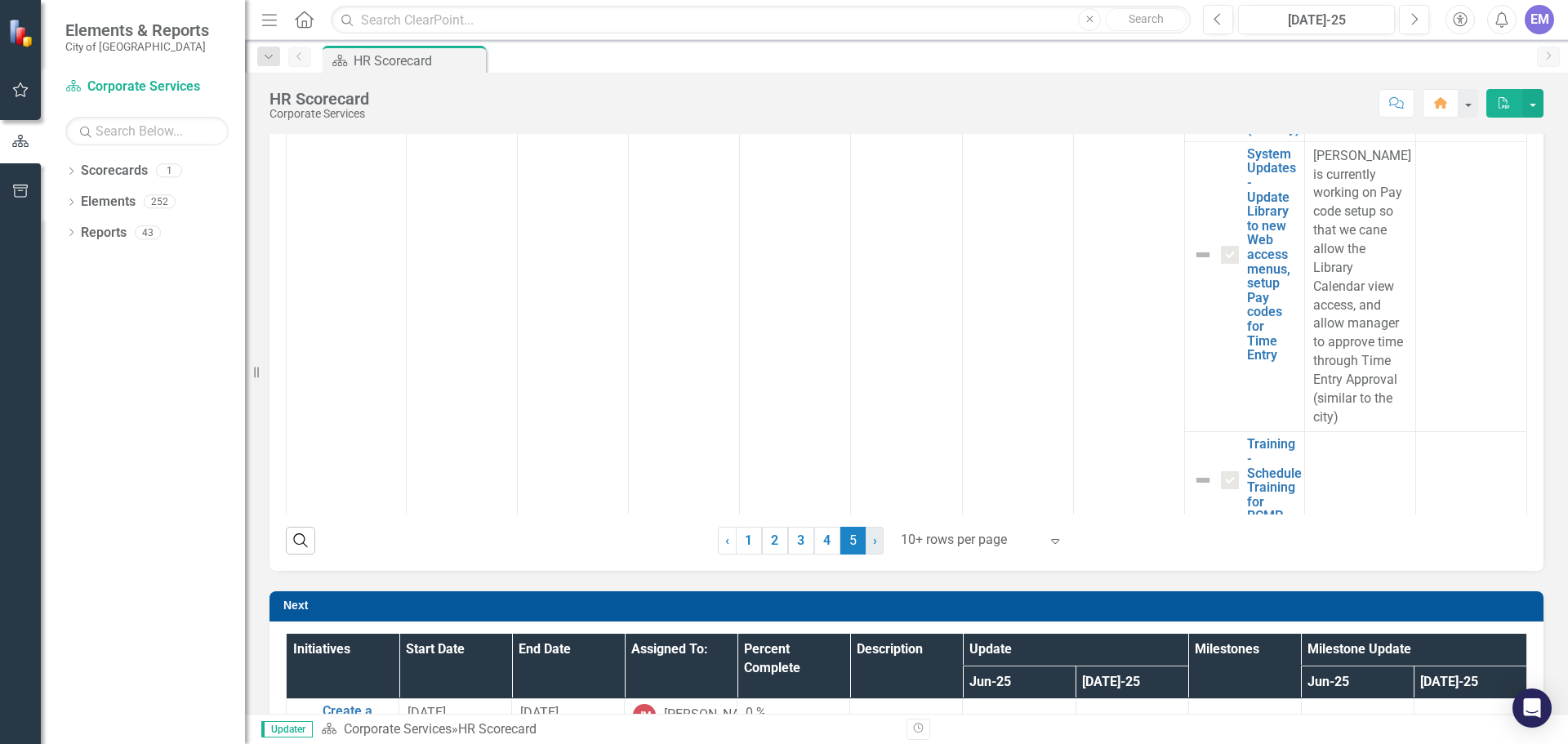
click at [873, 541] on span "›" at bounding box center [875, 540] width 4 height 15
click at [873, 534] on span "›" at bounding box center [875, 540] width 4 height 15
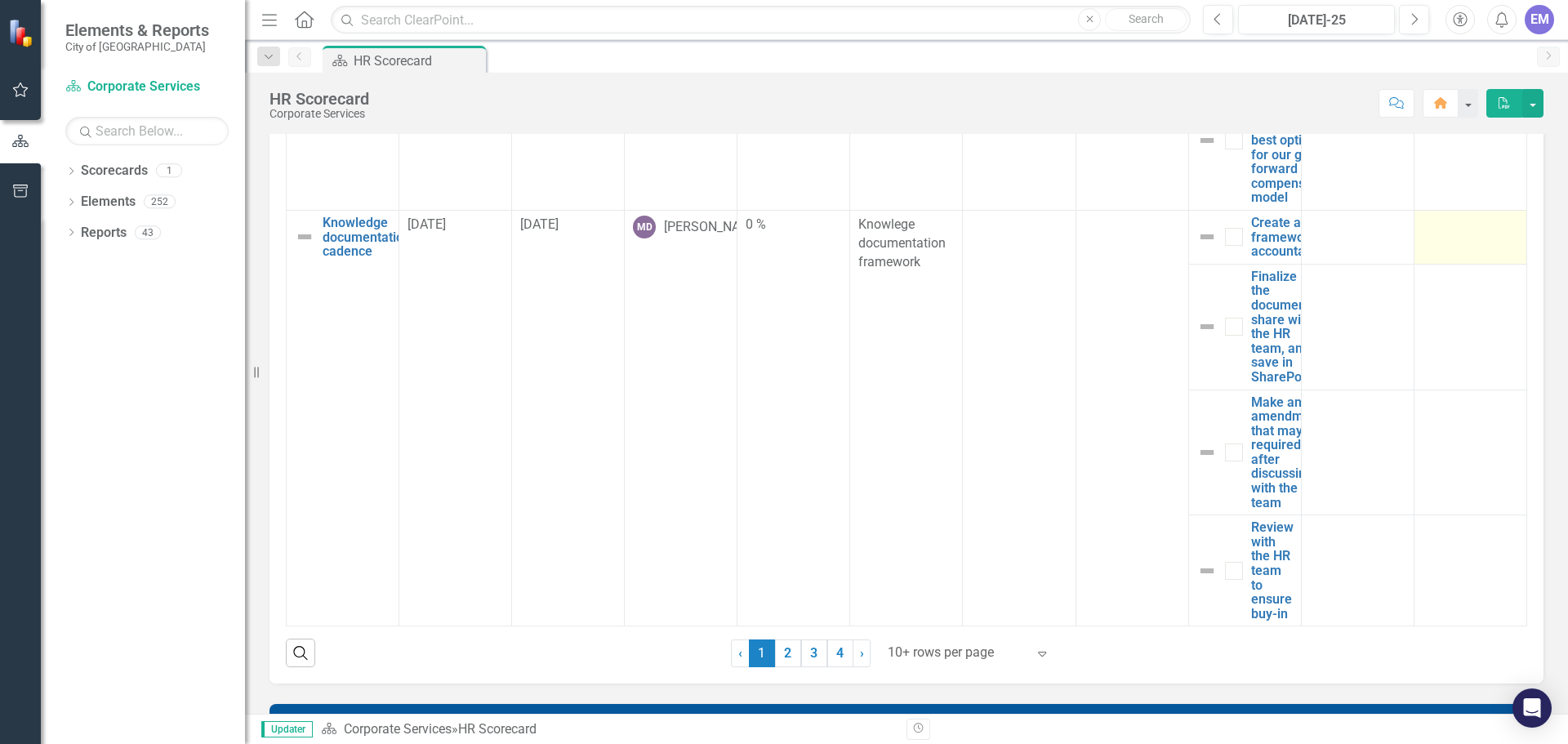
scroll to position [1470, 0]
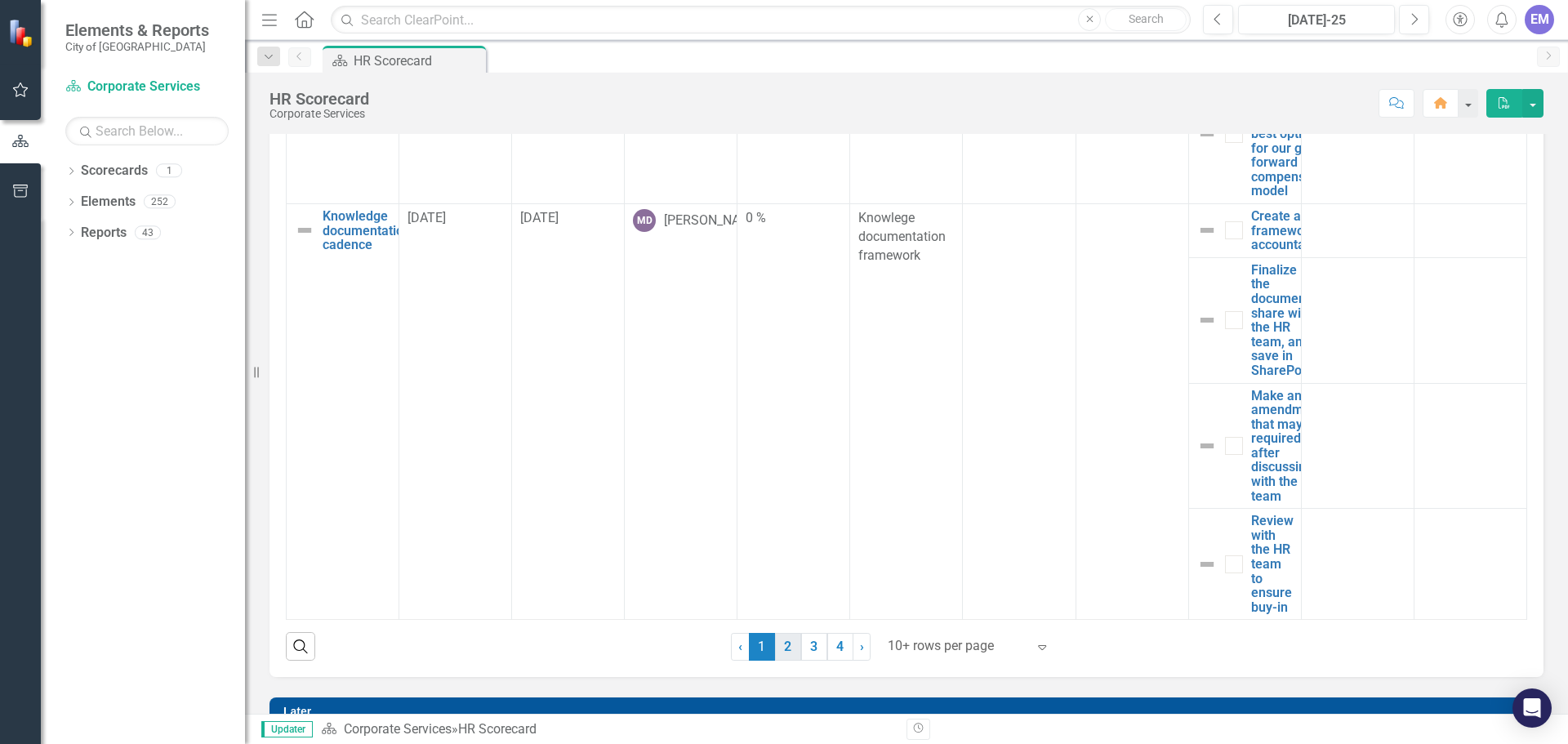
click at [781, 644] on link "2" at bounding box center [788, 646] width 26 height 28
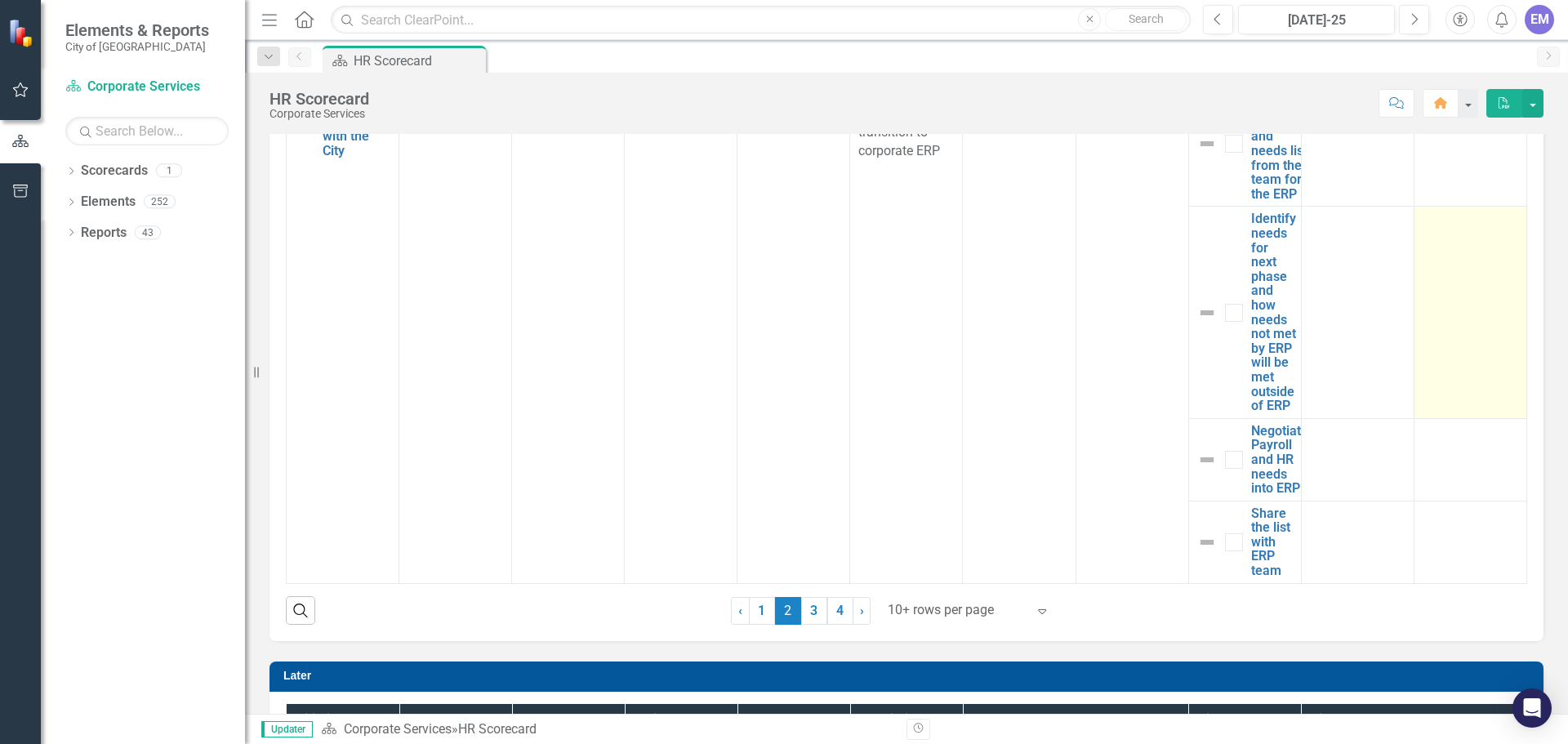
scroll to position [1552, 0]
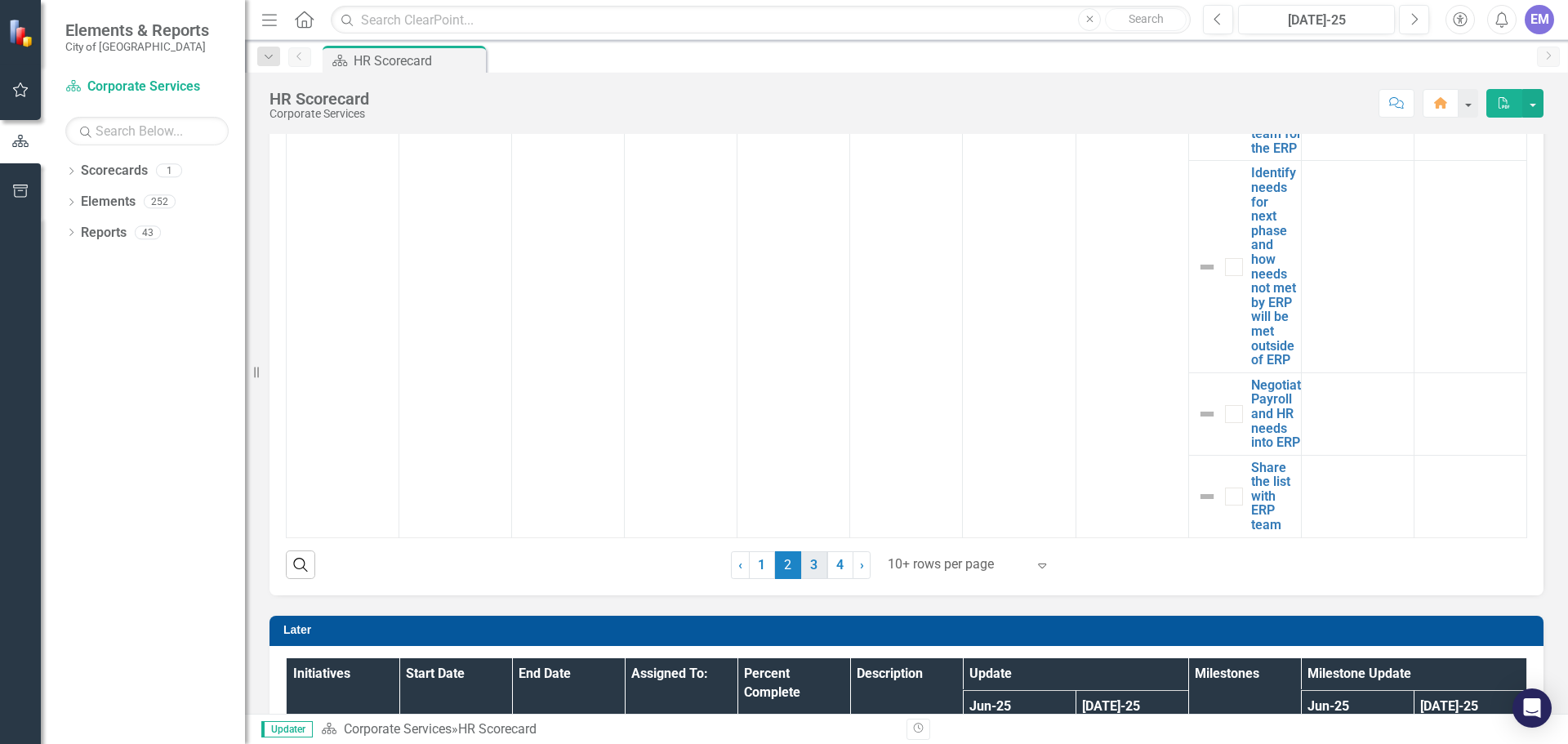
click at [803, 559] on link "3" at bounding box center [814, 565] width 26 height 28
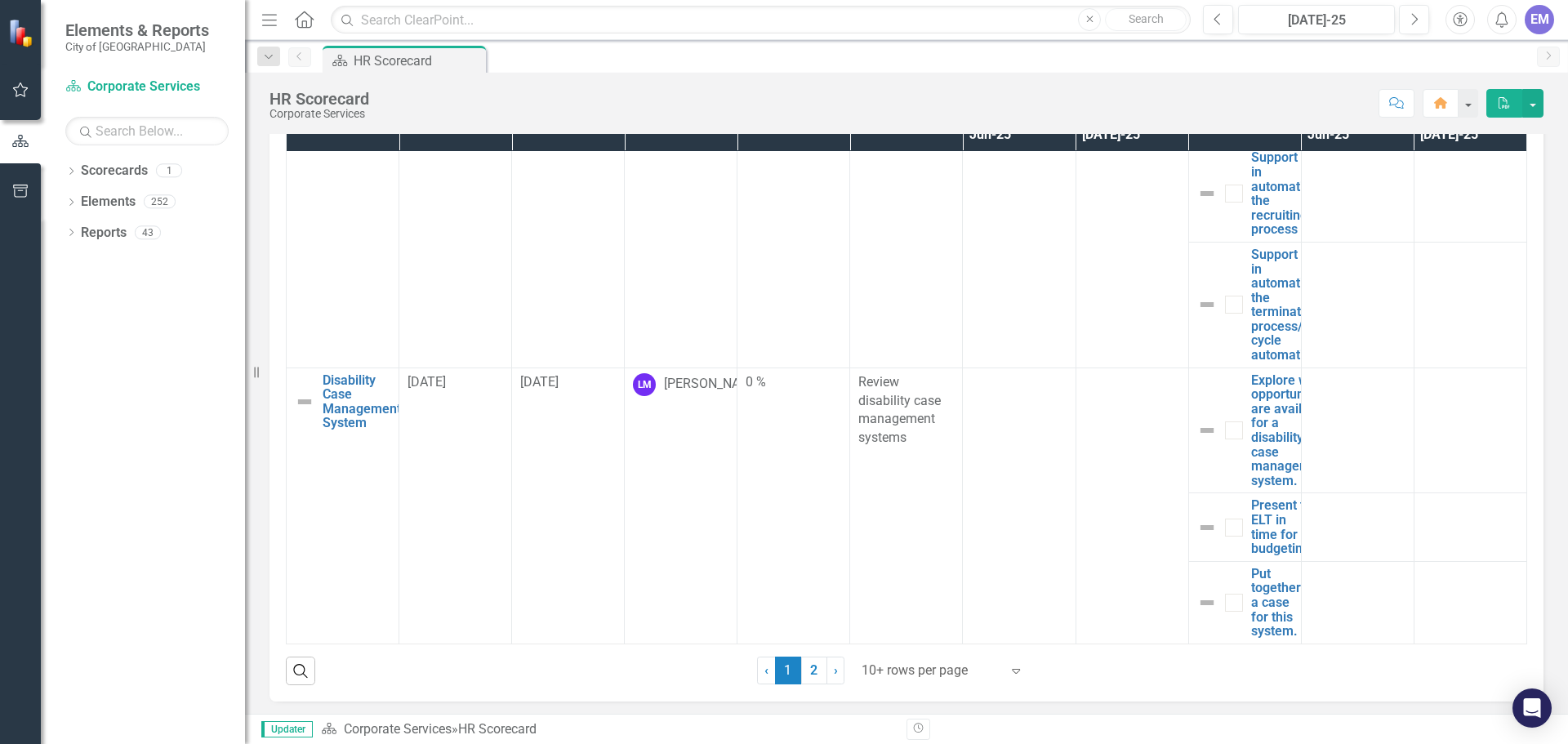
scroll to position [2128, 0]
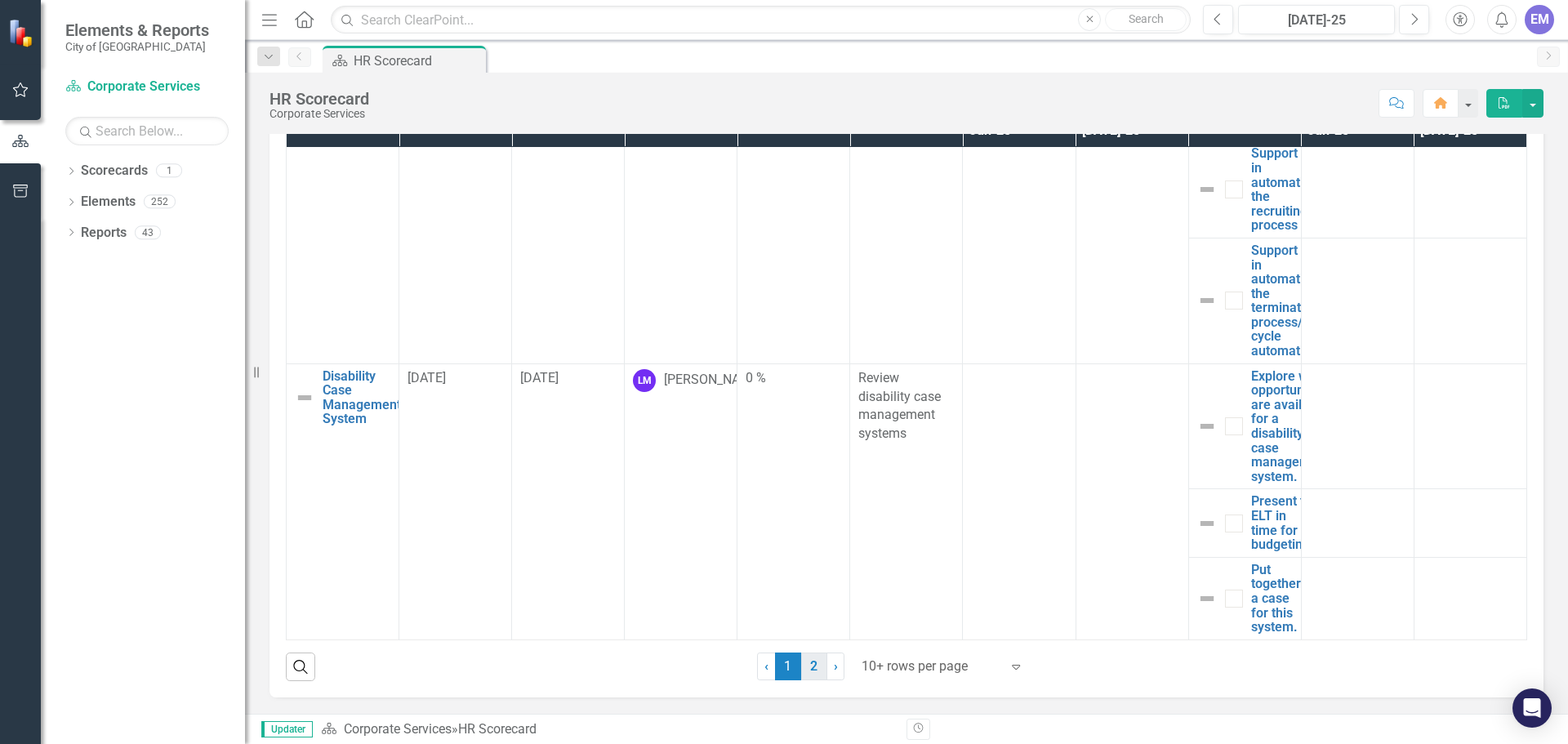
click at [809, 664] on link "2" at bounding box center [814, 666] width 26 height 28
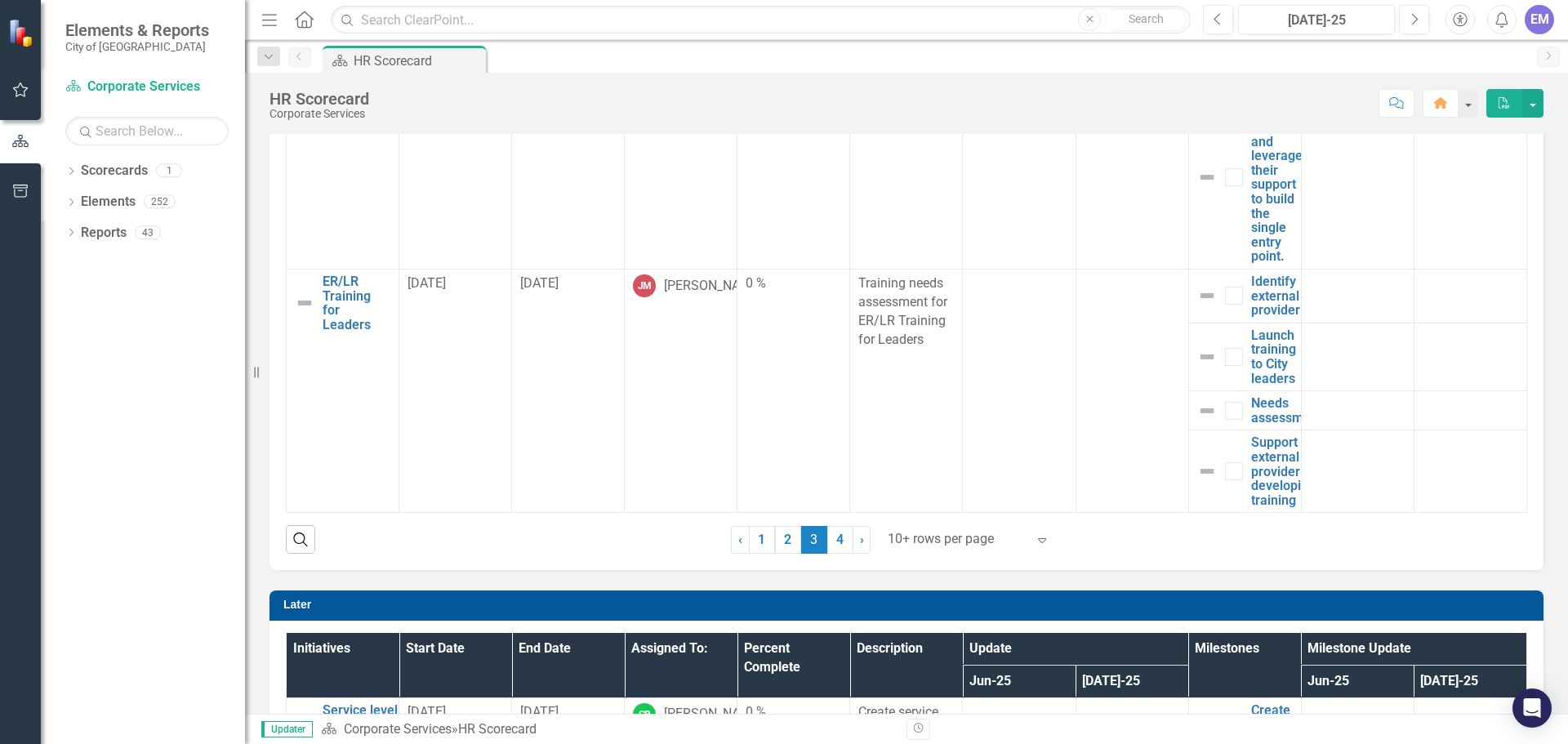
scroll to position [1556, 0]
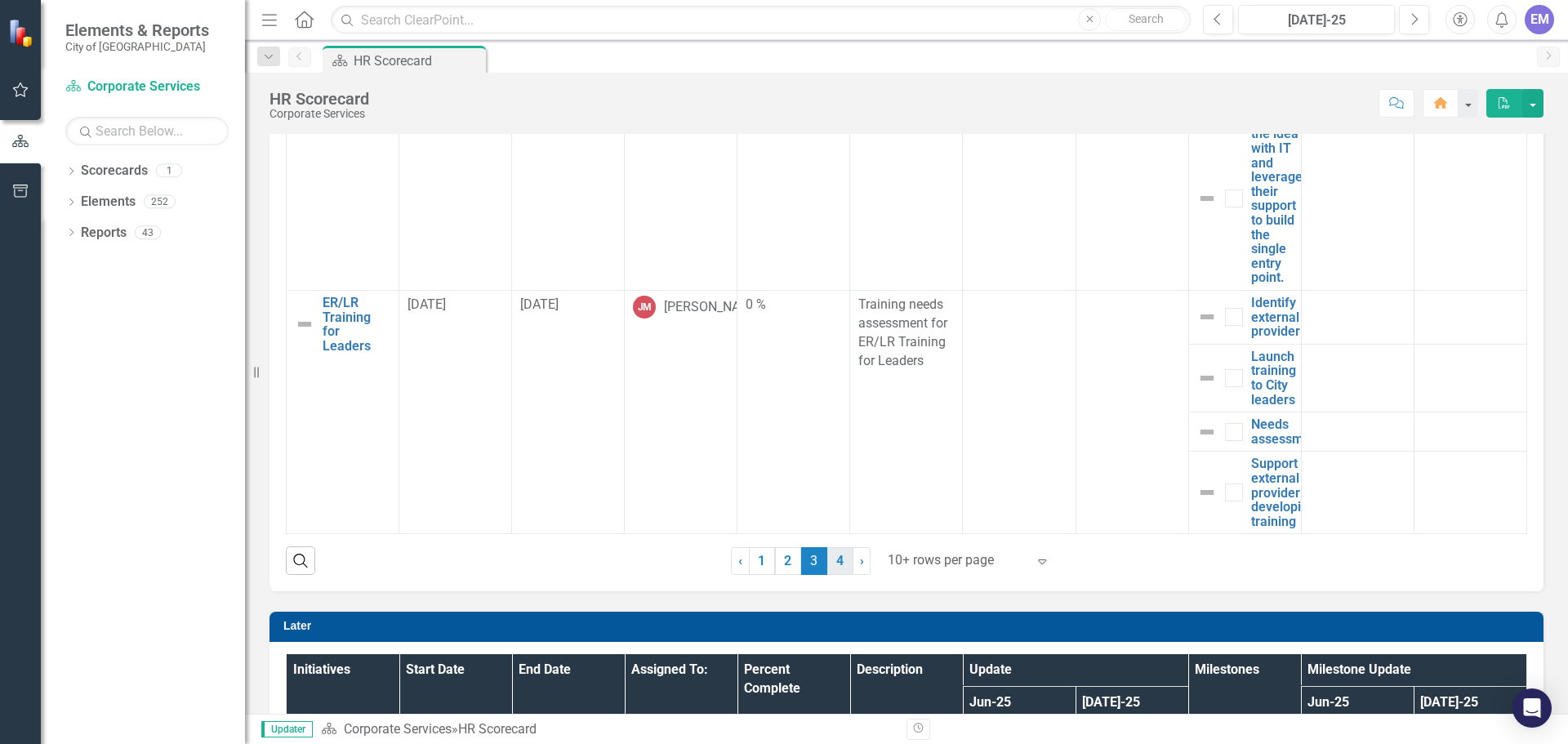
click at [834, 558] on link "4" at bounding box center [840, 560] width 26 height 28
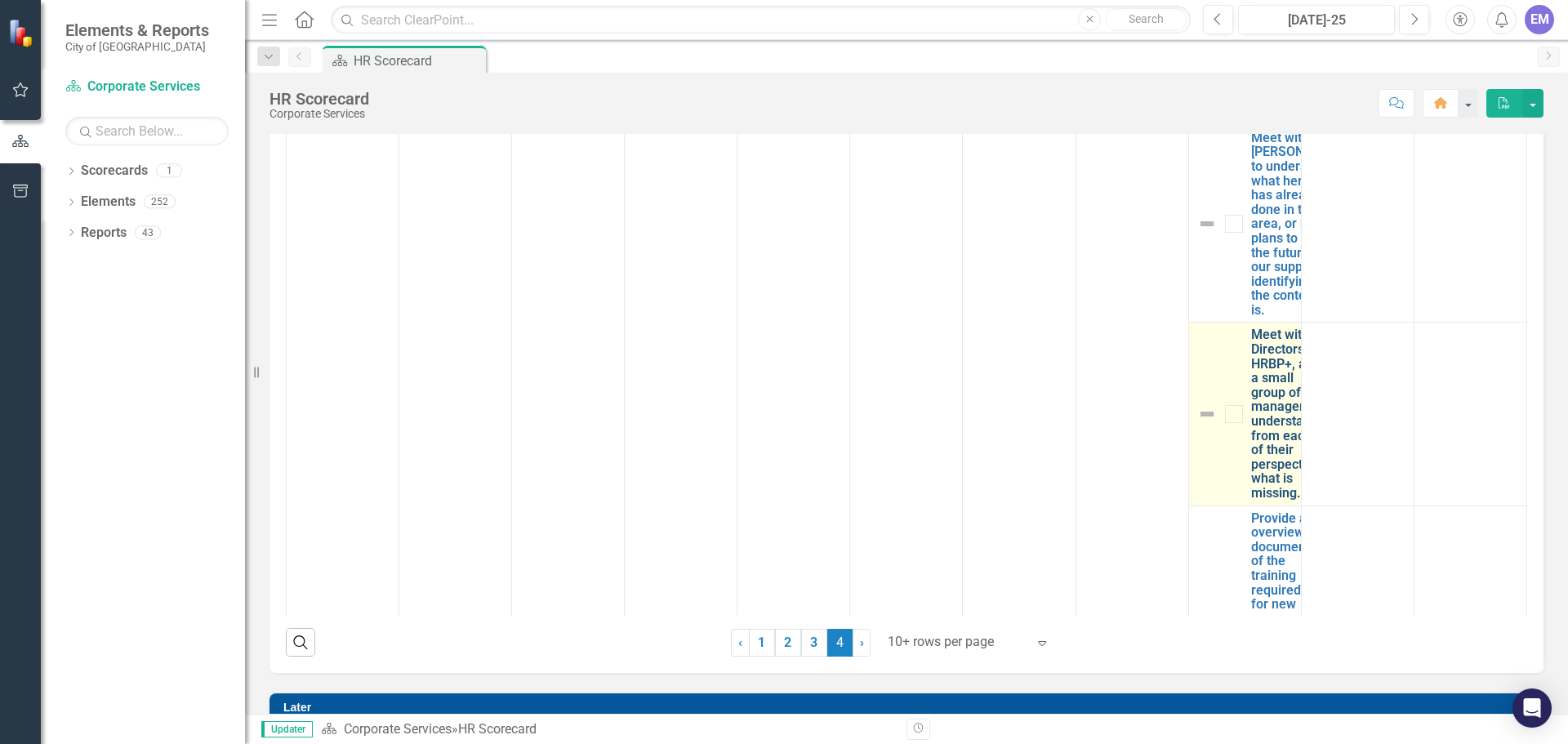
scroll to position [245, 0]
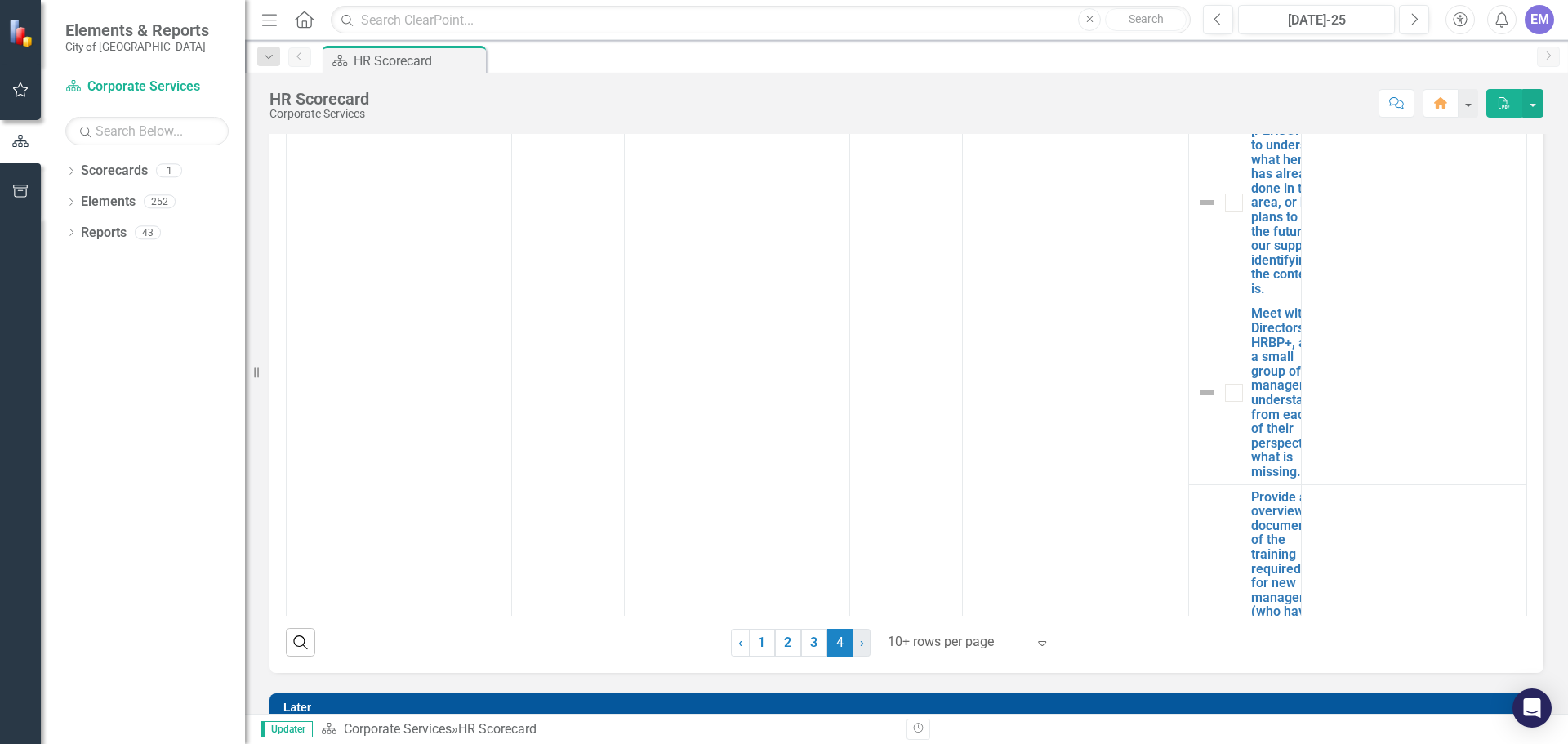
click at [860, 643] on span "›" at bounding box center [862, 642] width 4 height 15
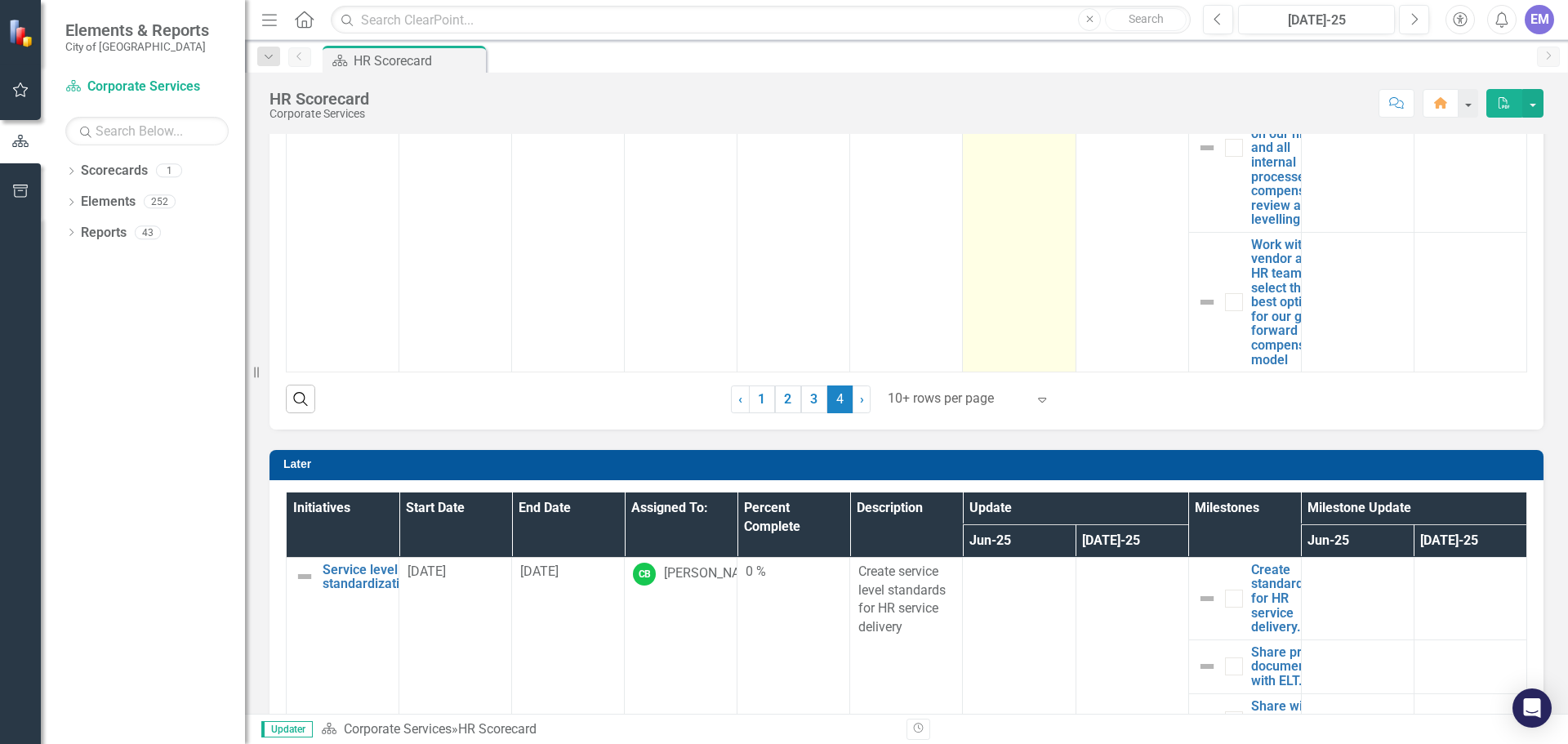
scroll to position [1719, 0]
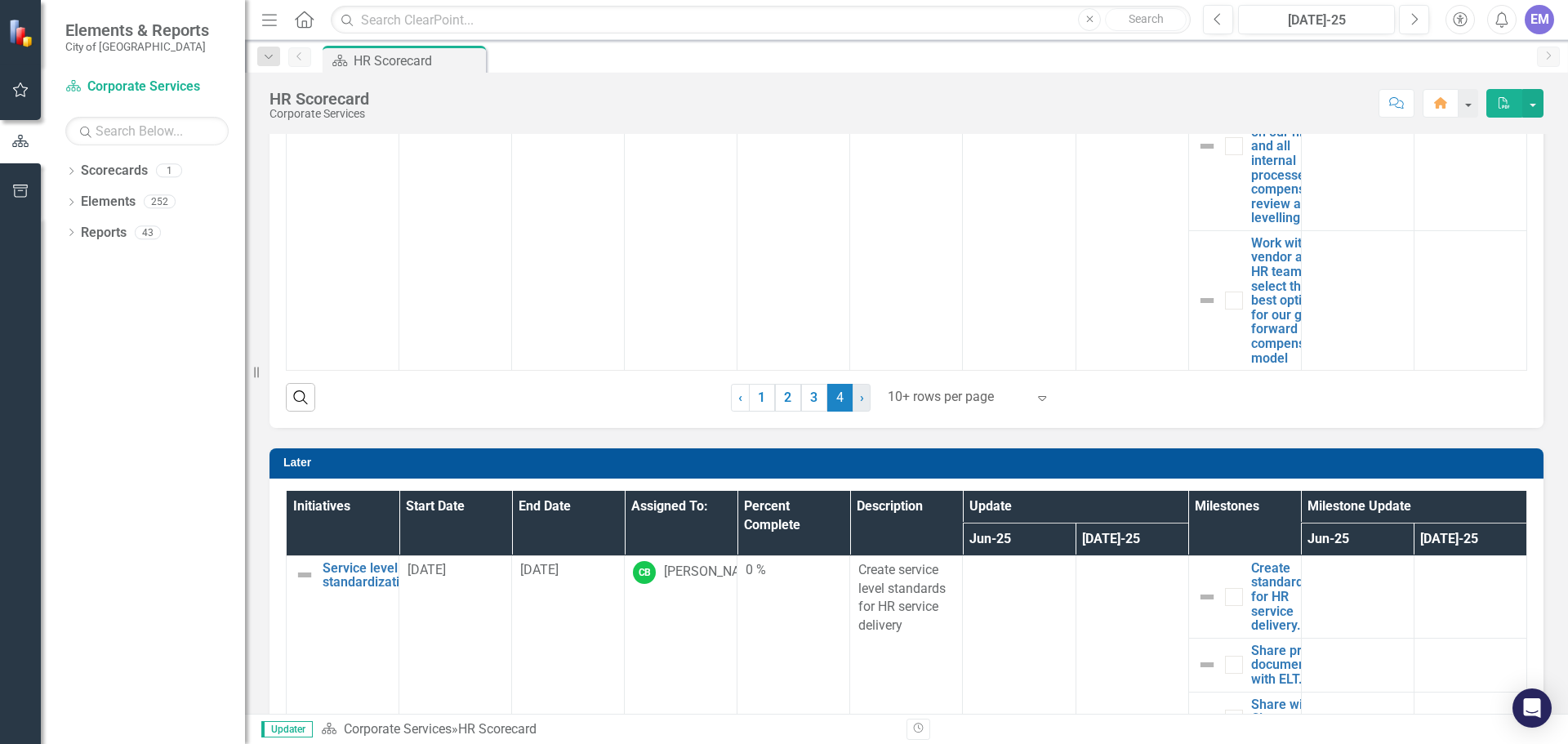
click at [860, 398] on span "›" at bounding box center [862, 398] width 4 height 15
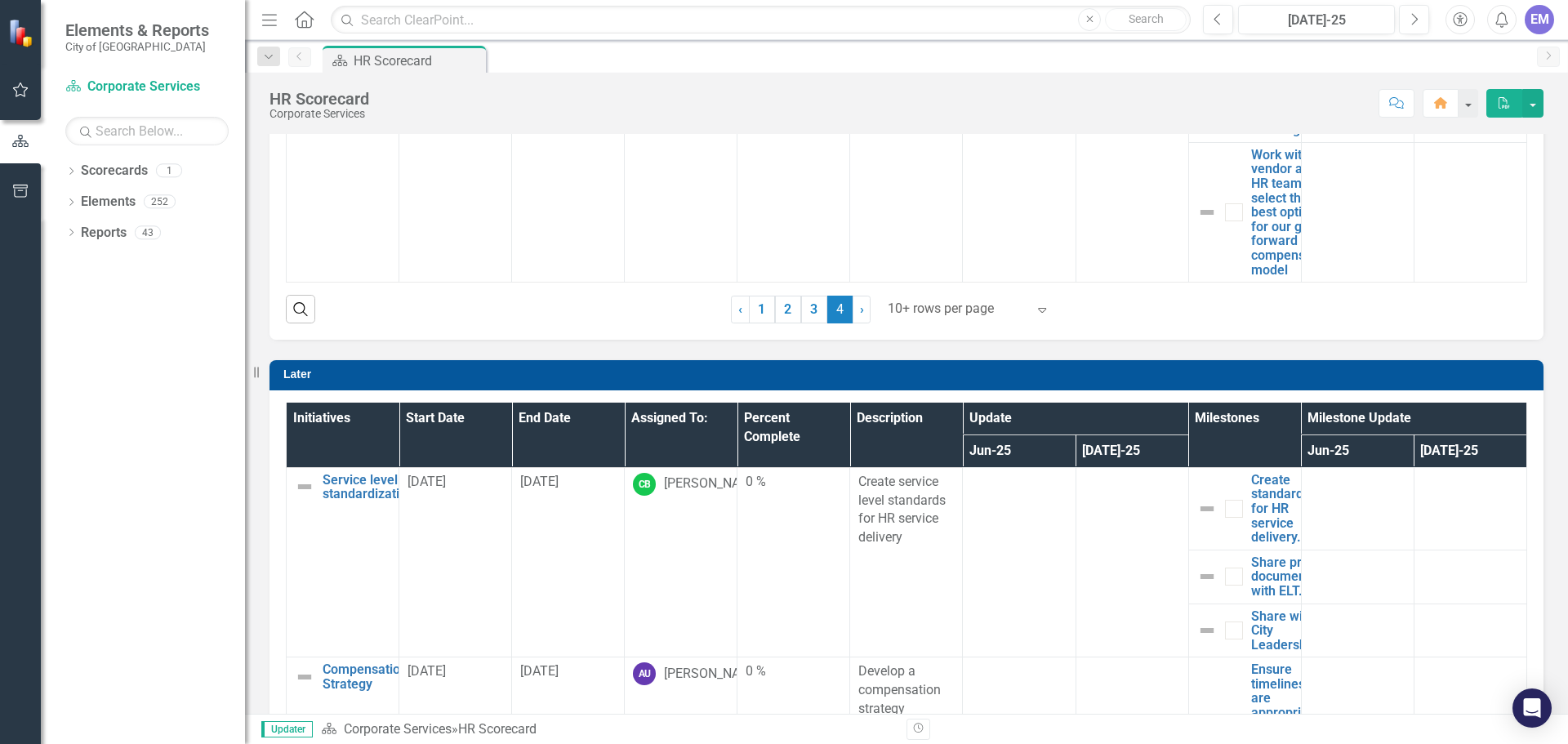
scroll to position [1882, 0]
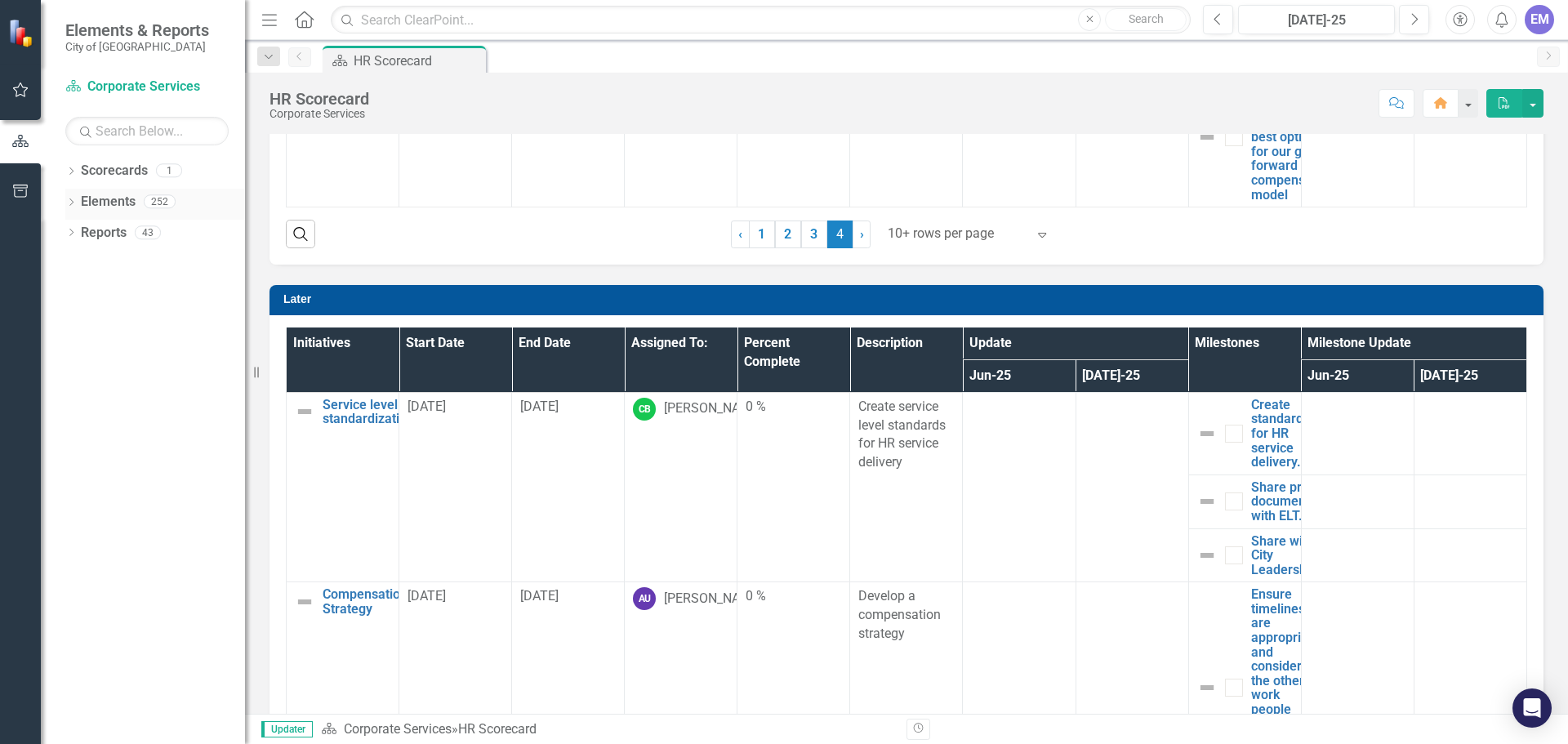
click at [87, 199] on link "Elements" at bounding box center [108, 201] width 55 height 18
click at [95, 203] on link "Elements" at bounding box center [108, 201] width 55 height 18
click at [74, 201] on icon "Dropdown" at bounding box center [72, 203] width 12 height 9
click at [80, 262] on icon at bounding box center [79, 263] width 4 height 8
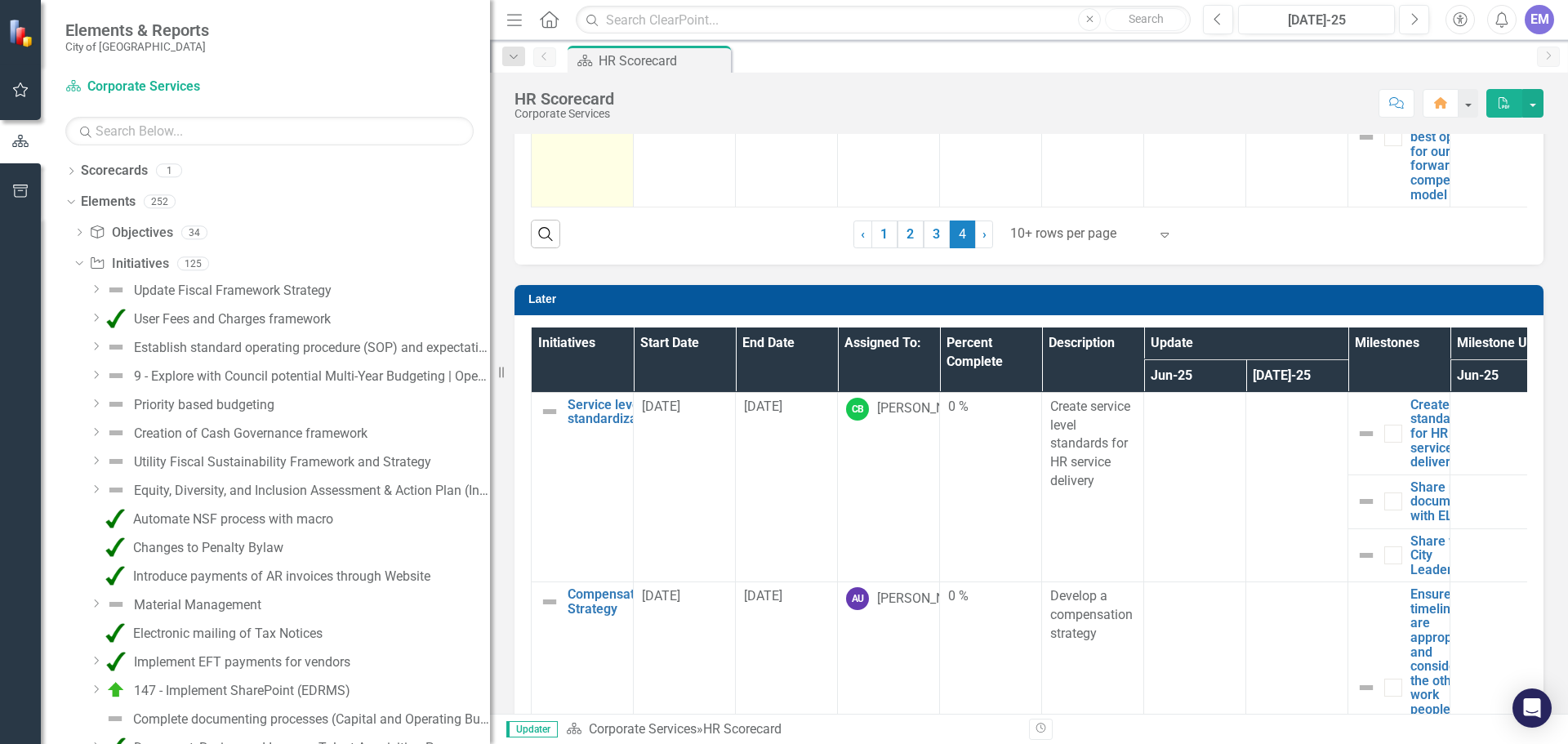
drag, startPoint x: 245, startPoint y: 97, endPoint x: 592, endPoint y: 134, distance: 349.0
click at [592, 134] on div "Elements & Reports City of Airdrie Scorecard Corporate Services Search Dropdown…" at bounding box center [784, 372] width 1568 height 744
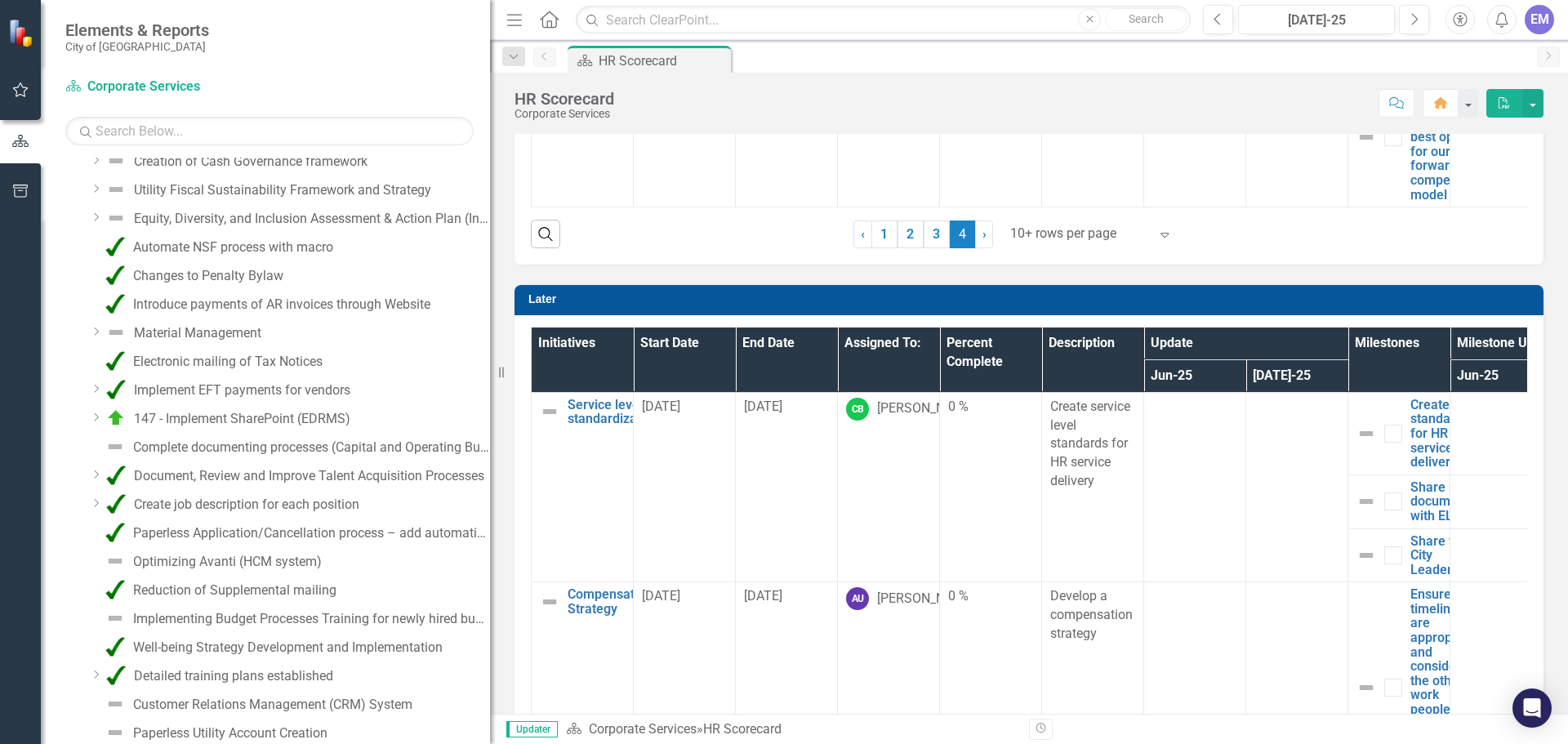
scroll to position [0, 0]
